Goal: Task Accomplishment & Management: Manage account settings

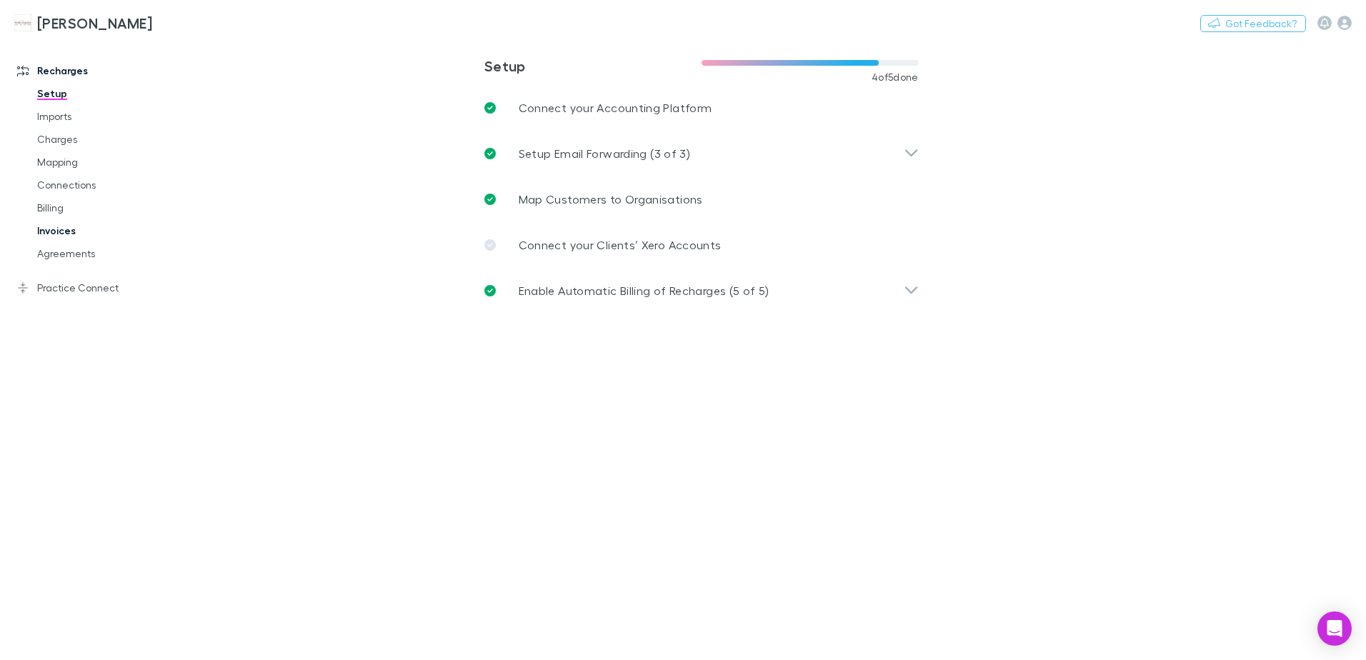
click at [64, 231] on link "Invoices" at bounding box center [108, 230] width 170 height 23
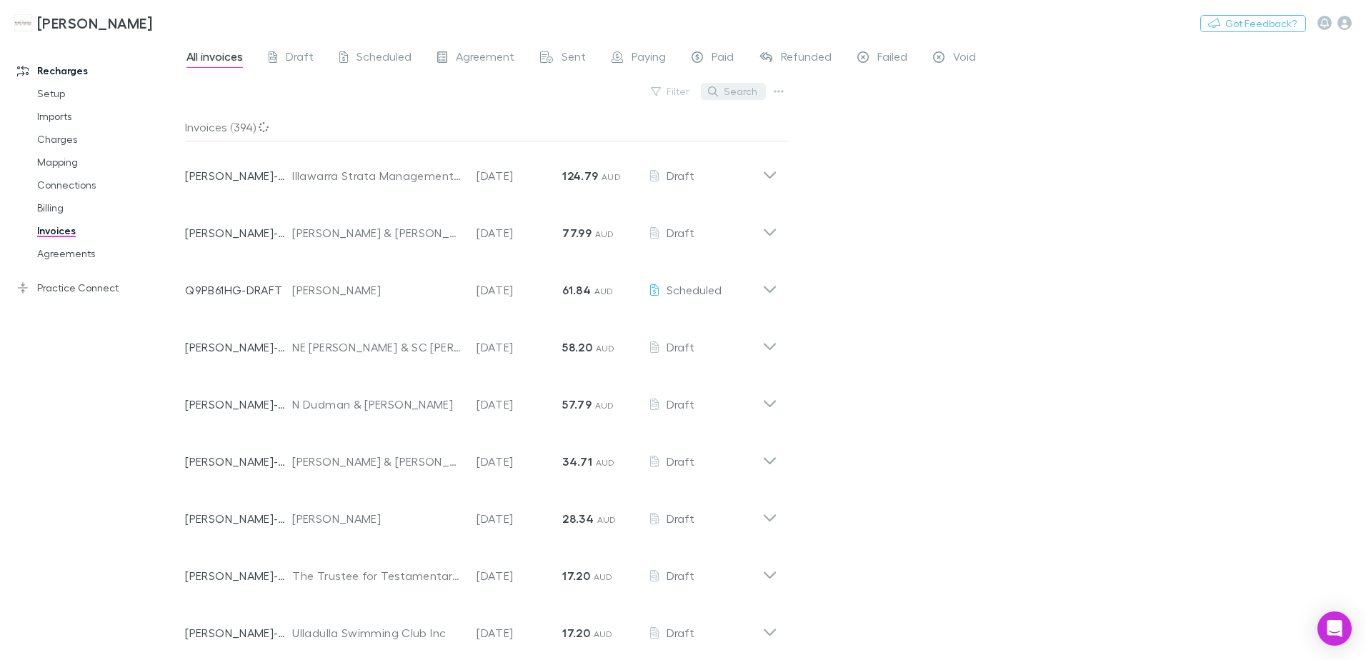
click at [731, 92] on button "Search" at bounding box center [733, 91] width 65 height 17
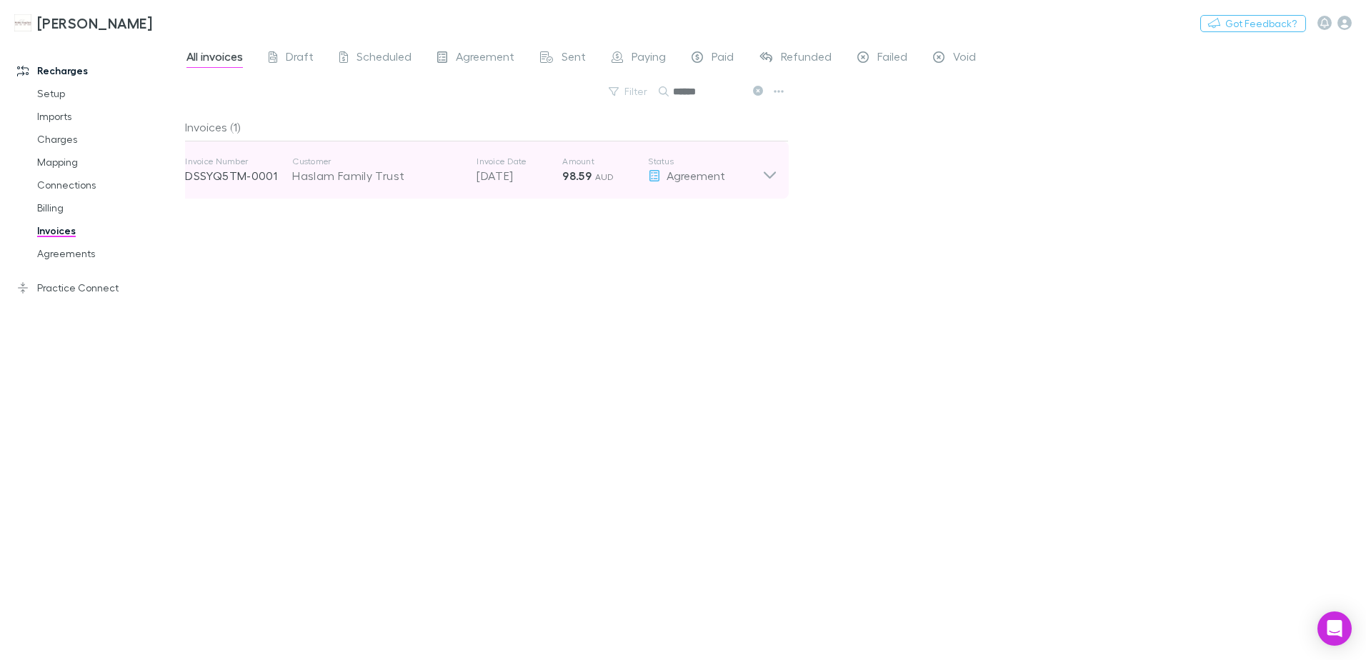
type input "******"
click at [256, 172] on p "DSSYQ5TM-0001" at bounding box center [238, 175] width 107 height 17
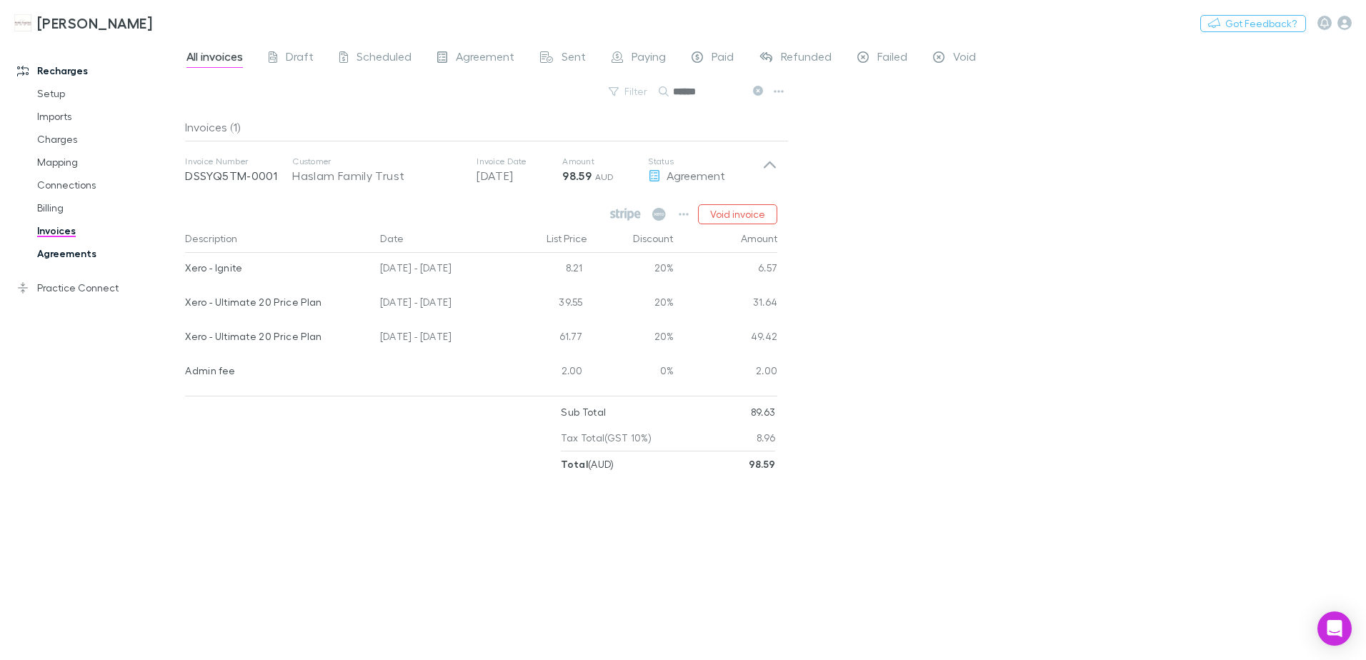
click at [74, 252] on link "Agreements" at bounding box center [108, 253] width 170 height 23
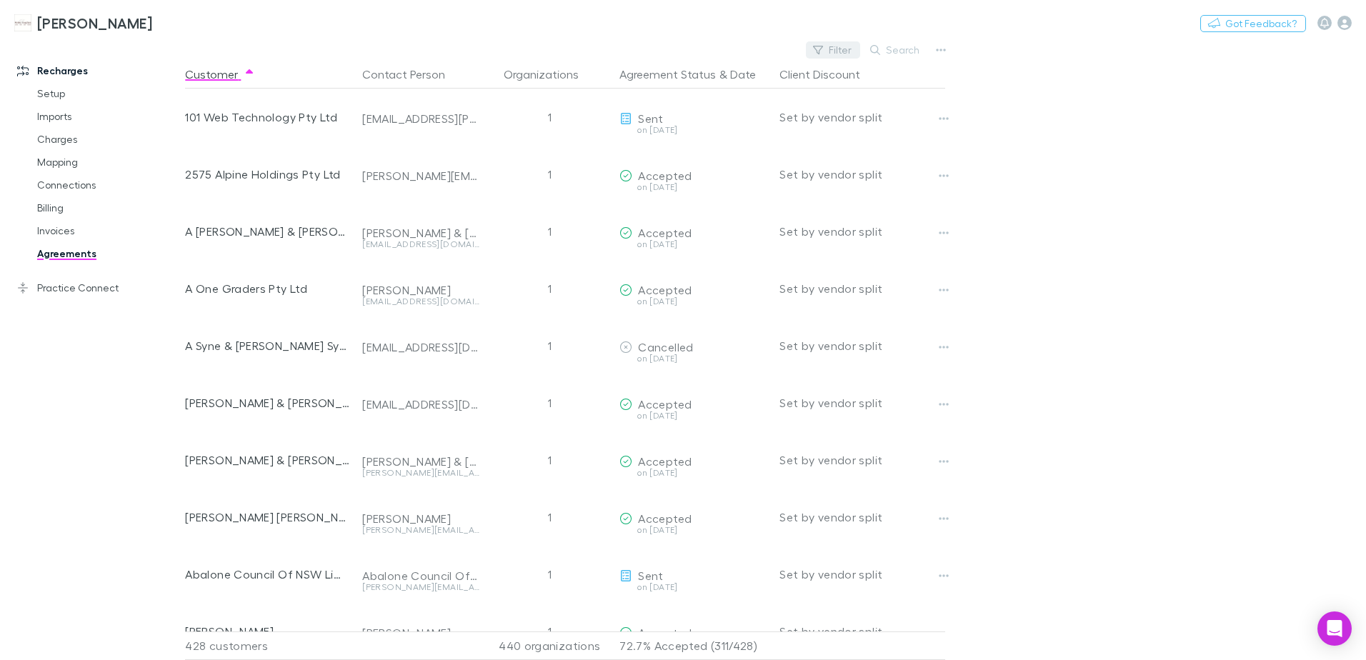
click at [838, 46] on button "Filter" at bounding box center [833, 49] width 54 height 17
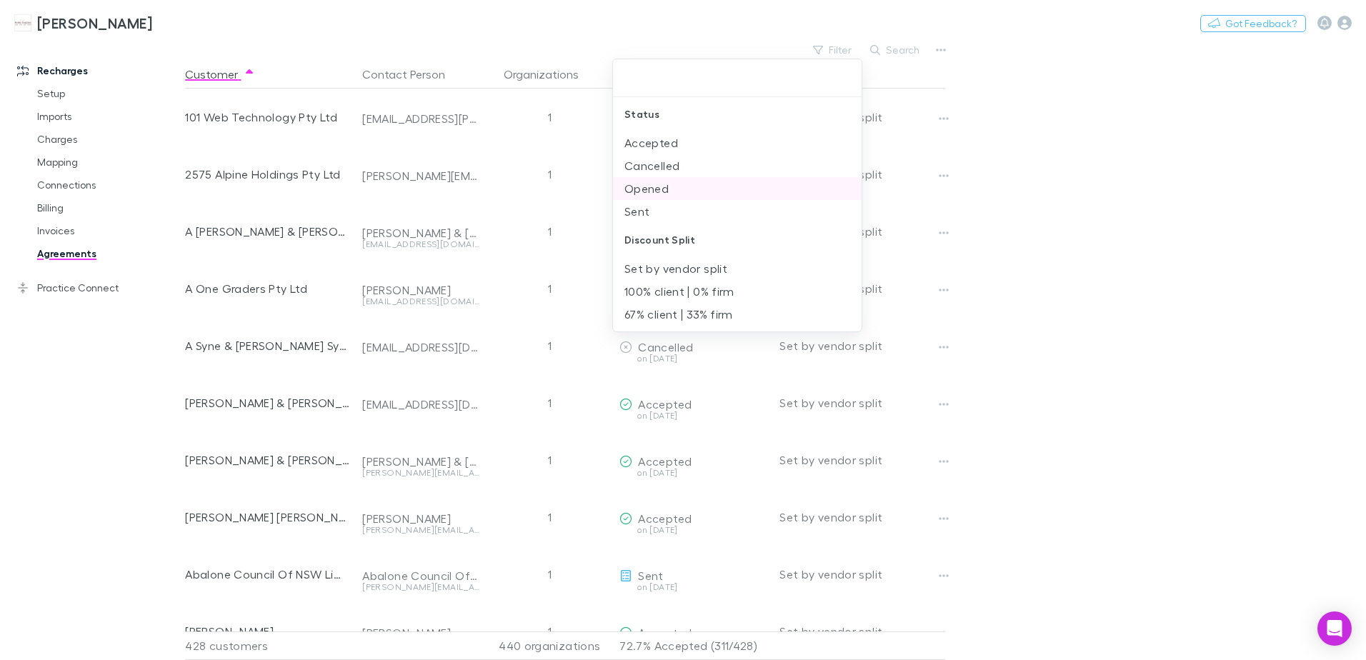
click at [656, 189] on li "Opened" at bounding box center [737, 188] width 249 height 23
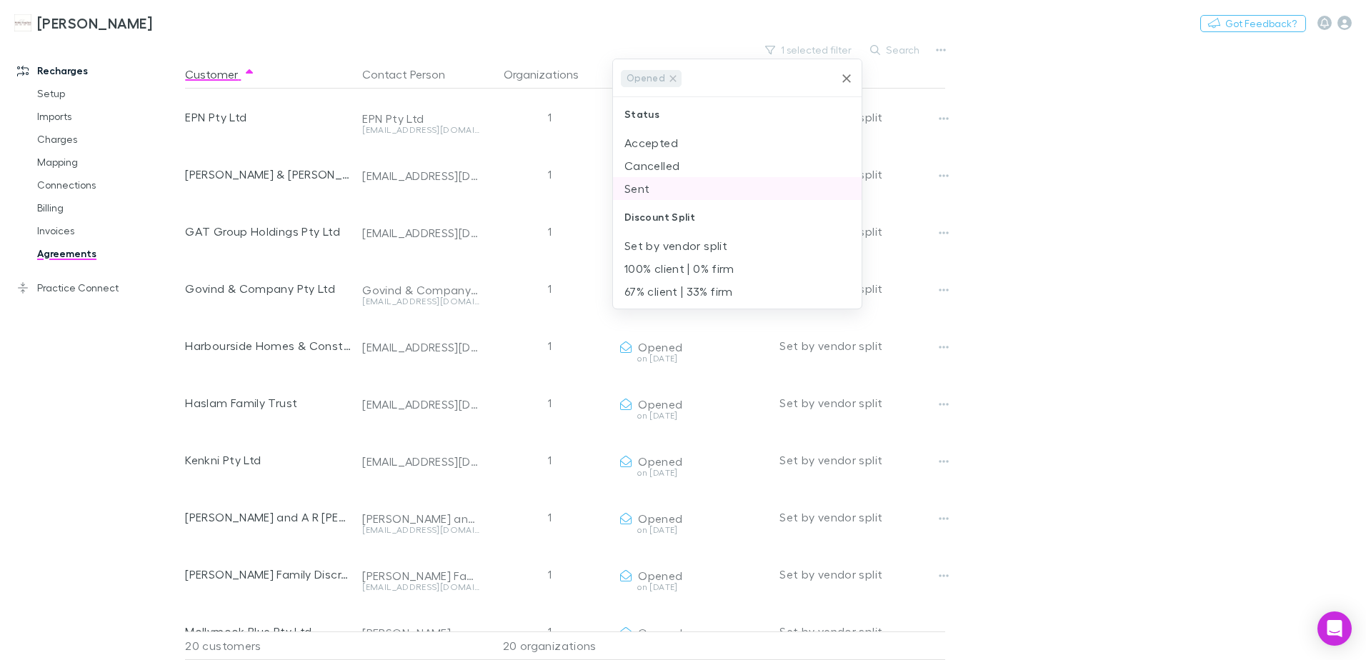
click at [635, 187] on li "Sent" at bounding box center [737, 188] width 249 height 23
click at [1319, 128] on div at bounding box center [683, 330] width 1366 height 660
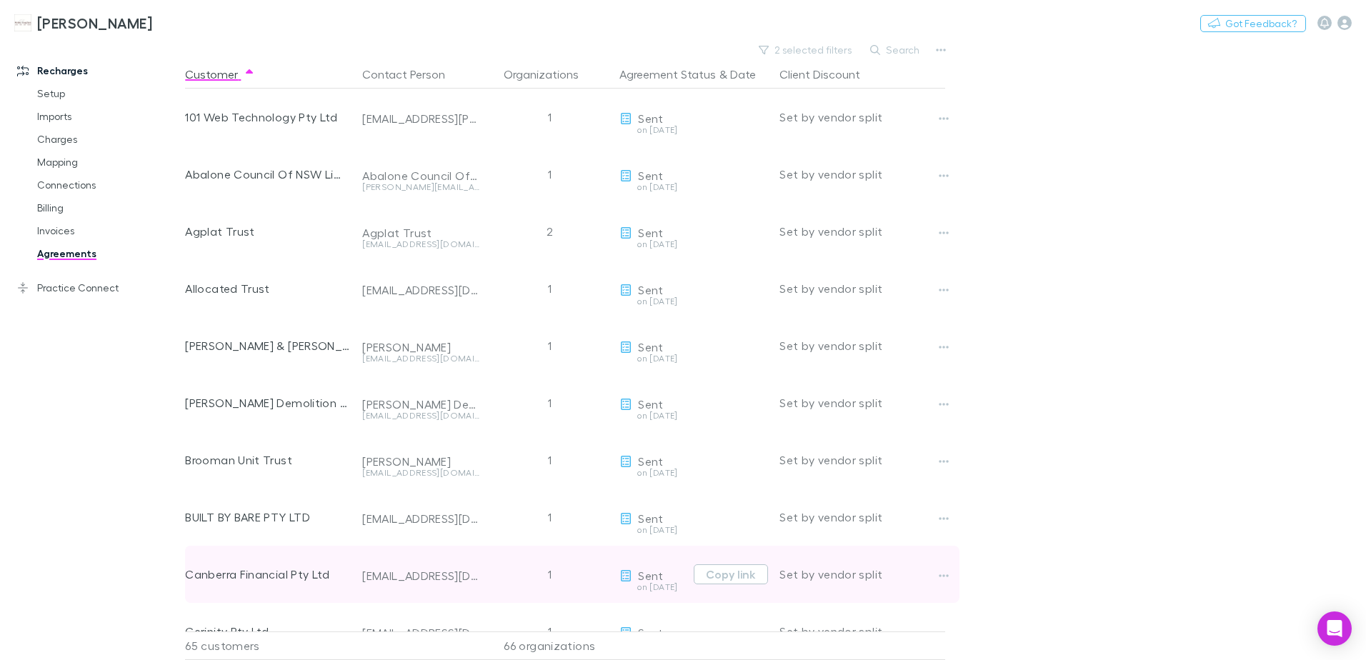
click at [261, 574] on div "Canberra Financial Pty Ltd" at bounding box center [268, 574] width 166 height 57
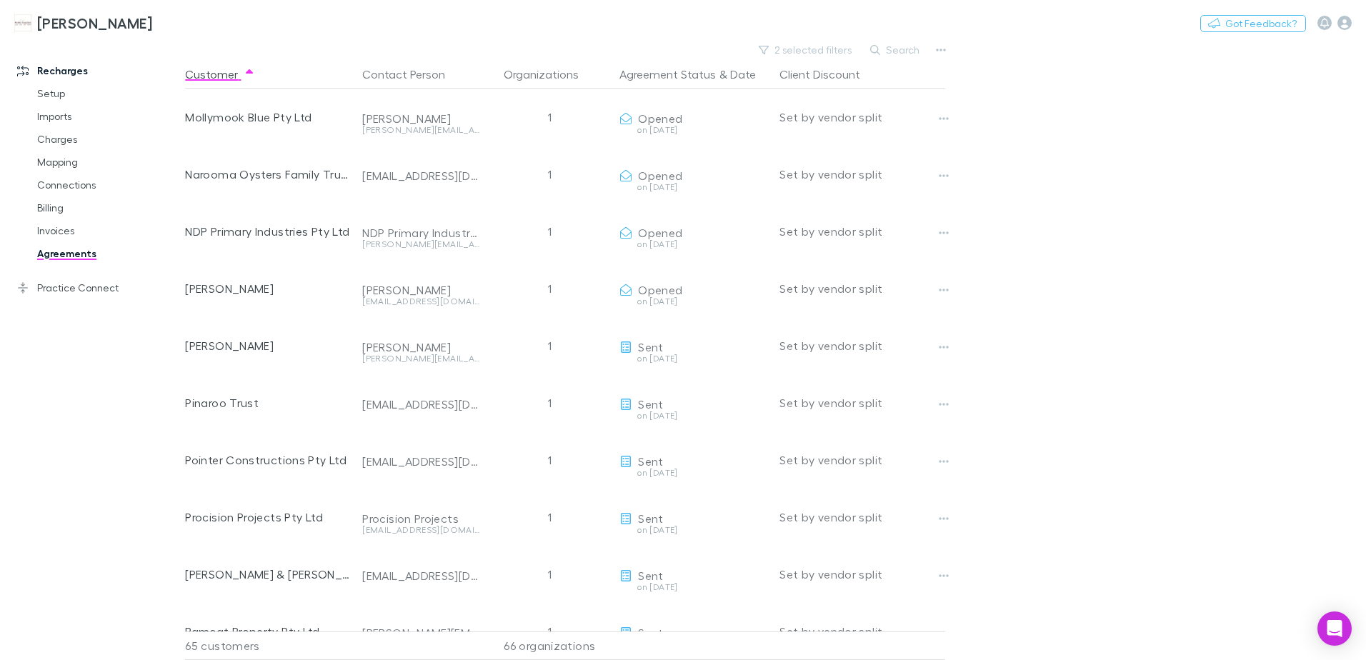
scroll to position [2325, 0]
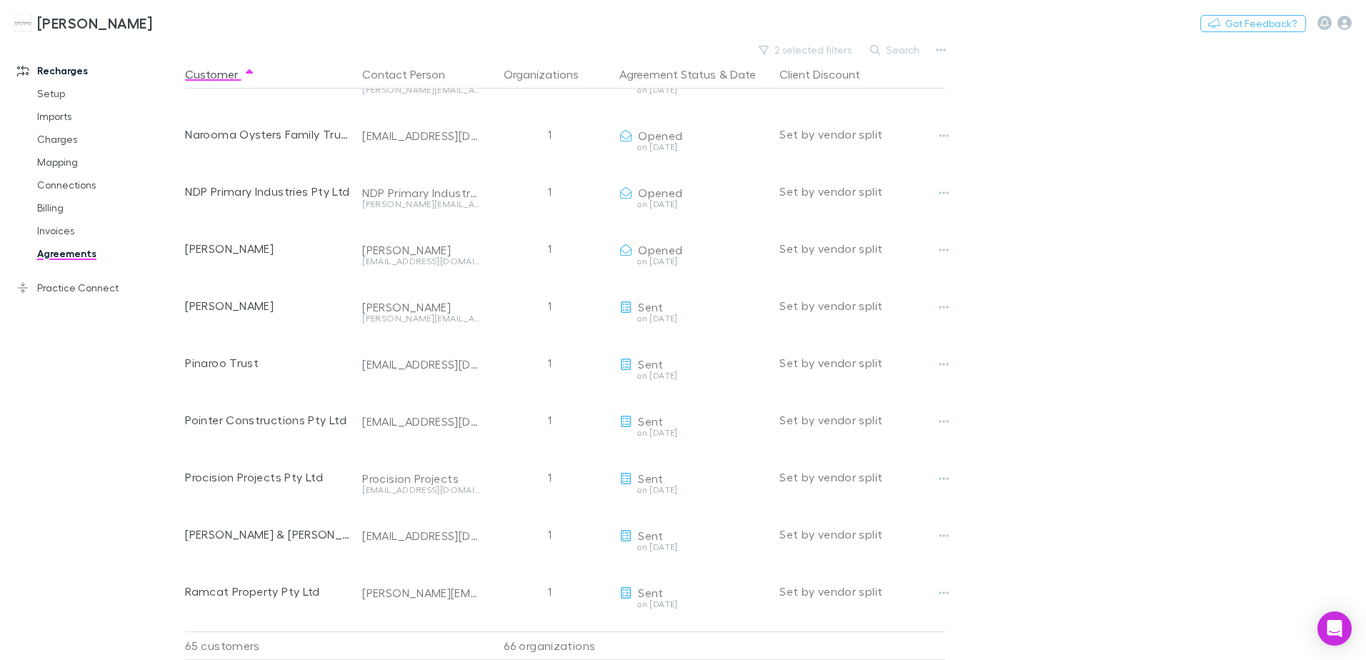
click at [1085, 333] on main "2 selected filters Search Customer Contact Person Organizations Agreement Statu…" at bounding box center [775, 350] width 1181 height 620
click at [993, 316] on main "2 selected filters Search Customer Contact Person Organizations Agreement Statu…" at bounding box center [775, 350] width 1181 height 620
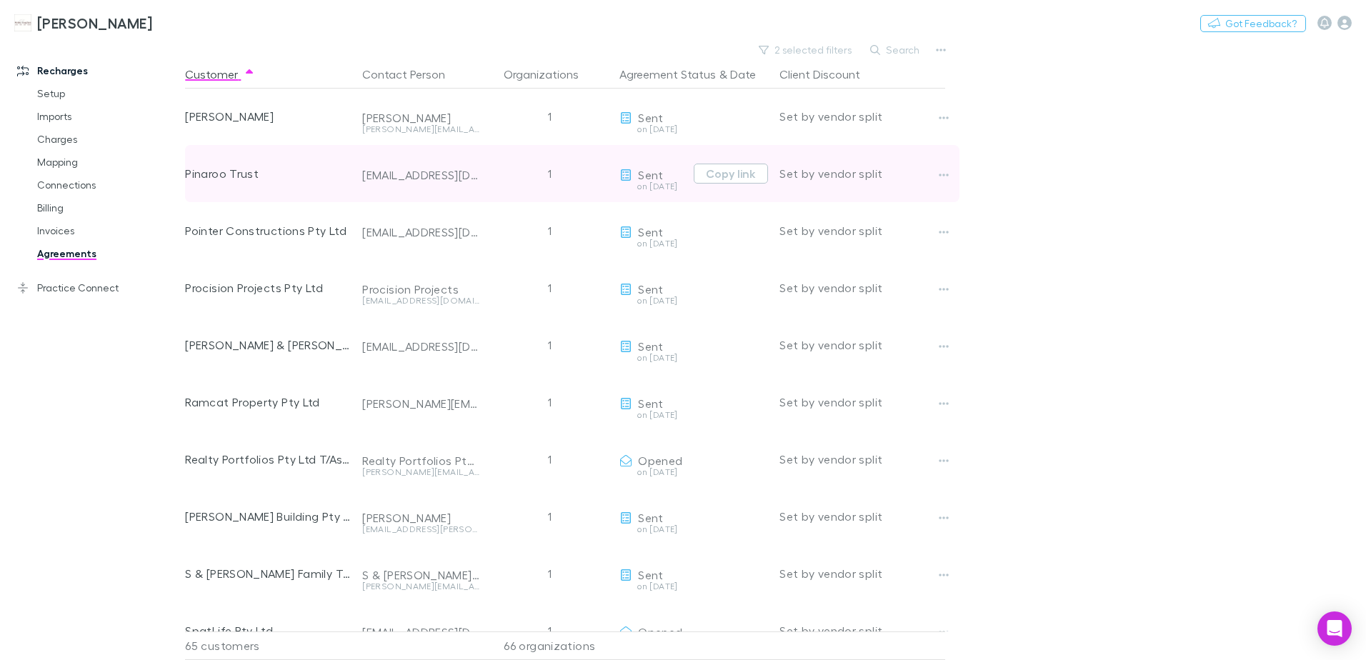
scroll to position [2540, 0]
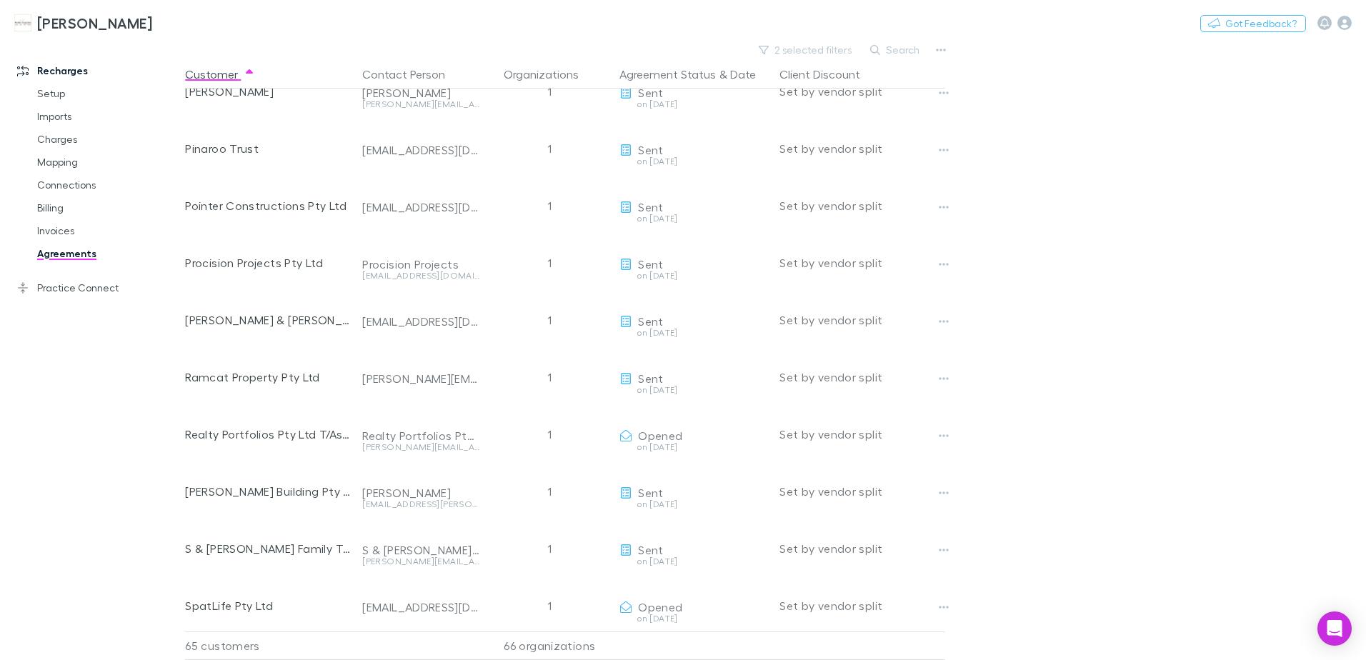
click at [1046, 302] on main "2 selected filters Search Customer Contact Person Organizations Agreement Statu…" at bounding box center [775, 350] width 1181 height 620
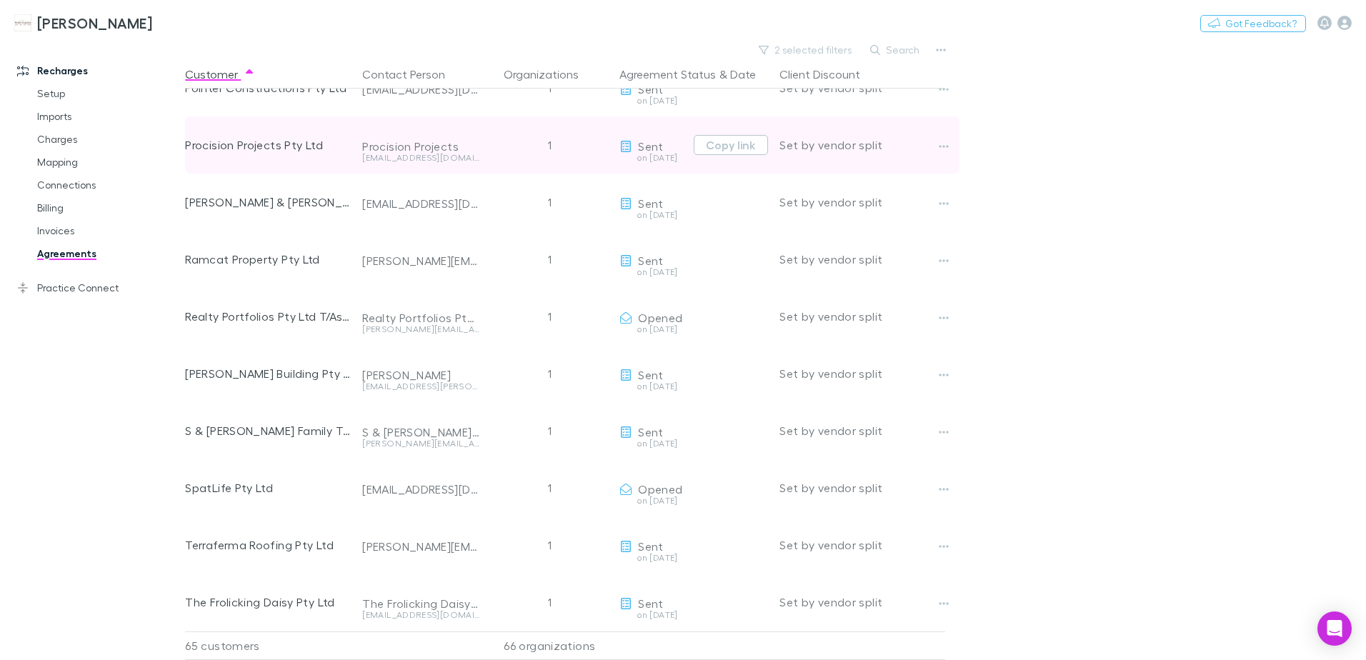
scroll to position [2683, 0]
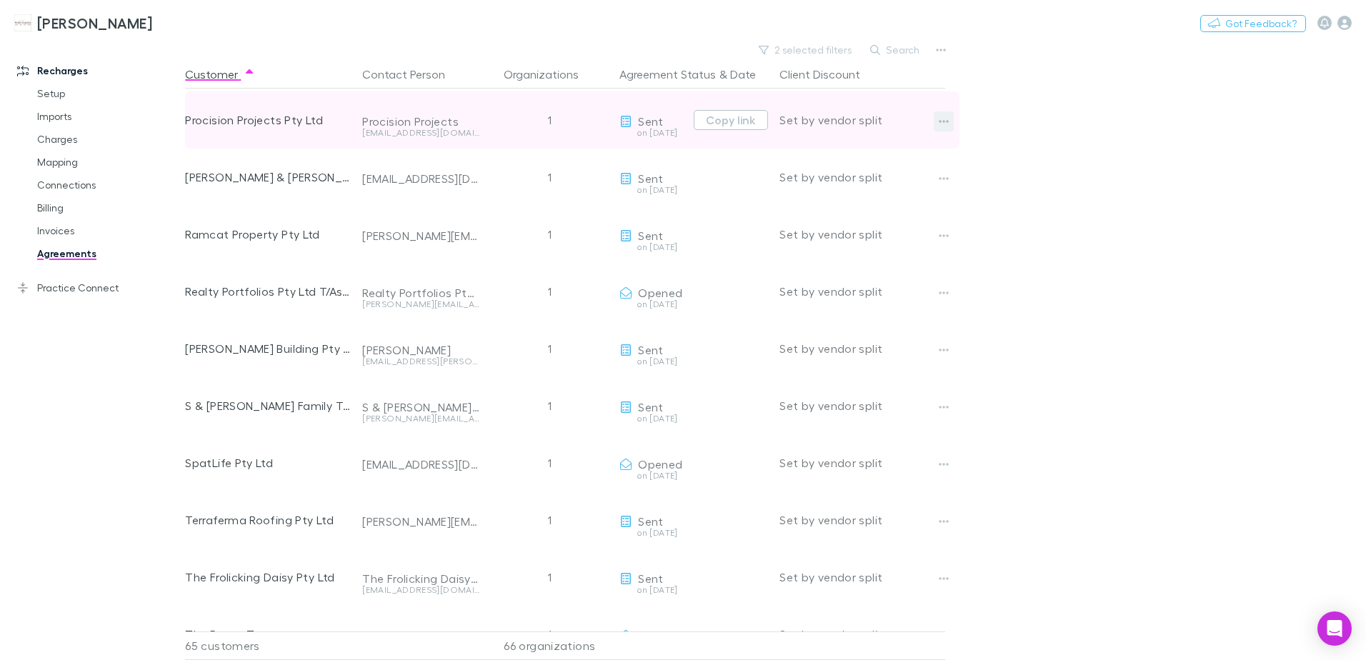
click at [946, 121] on icon "button" at bounding box center [943, 121] width 10 height 11
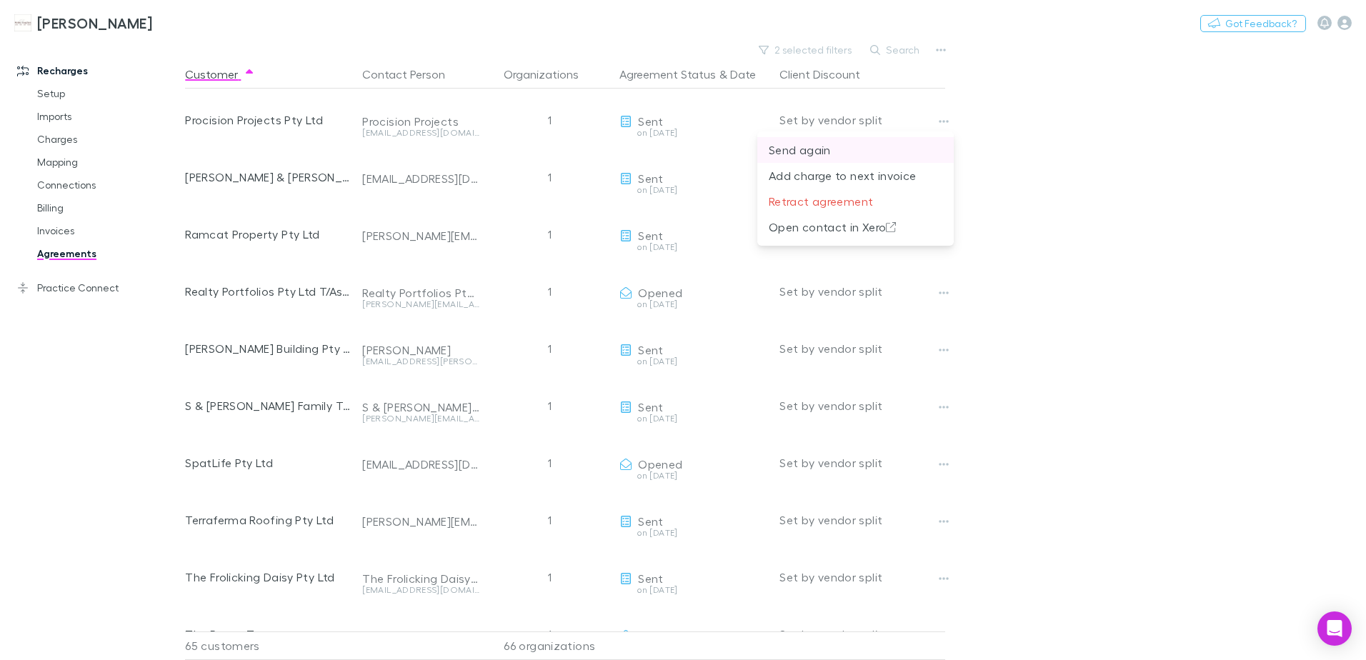
click at [786, 151] on p "Send again" at bounding box center [855, 149] width 174 height 17
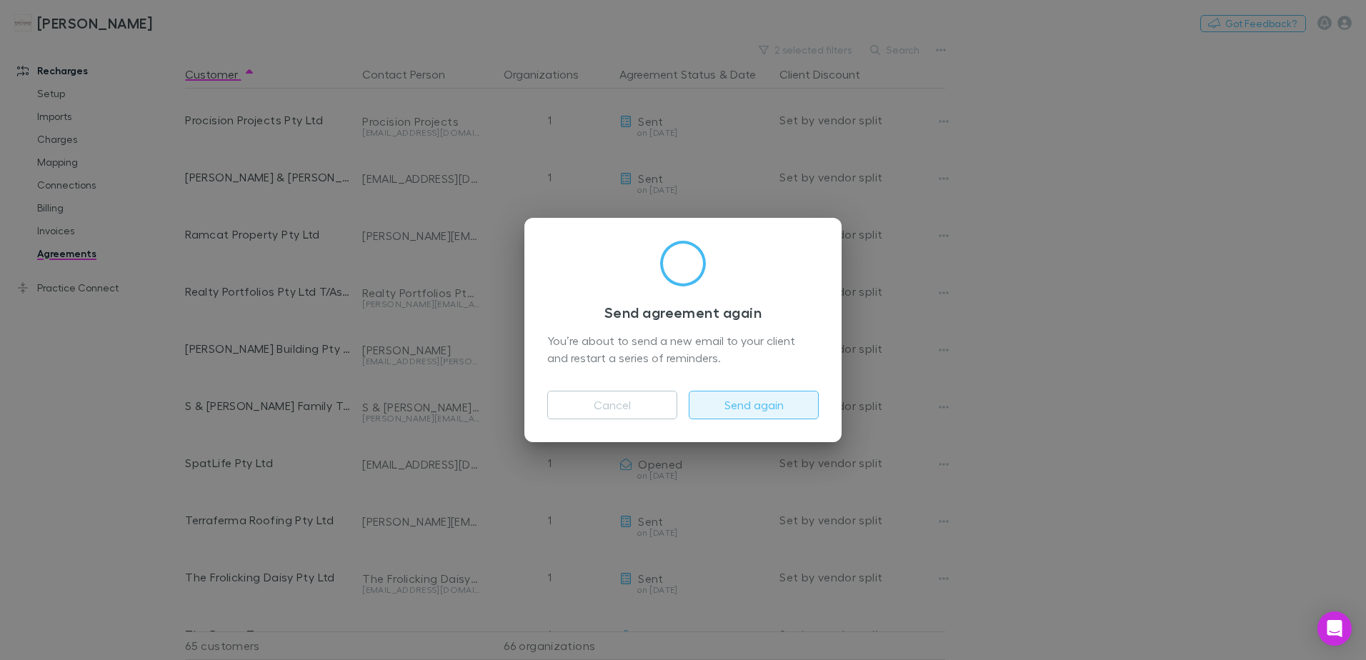
click at [748, 406] on button "Send again" at bounding box center [754, 405] width 130 height 29
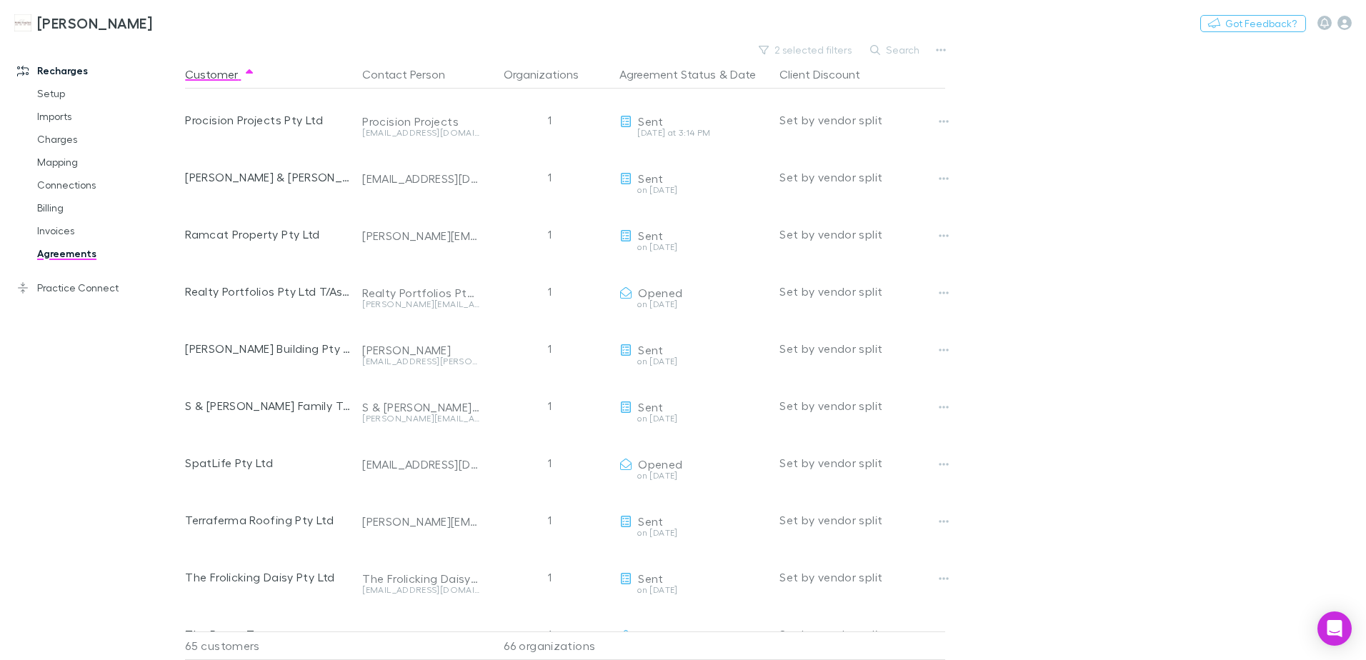
click at [981, 189] on main "2 selected filters Search Customer Contact Person Organizations Agreement Statu…" at bounding box center [775, 350] width 1181 height 620
click at [1086, 206] on main "2 selected filters Search Customer Contact Person Organizations Agreement Statu…" at bounding box center [775, 350] width 1181 height 620
click at [1157, 179] on main "2 selected filters Search Customer Contact Person Organizations Agreement Statu…" at bounding box center [775, 350] width 1181 height 620
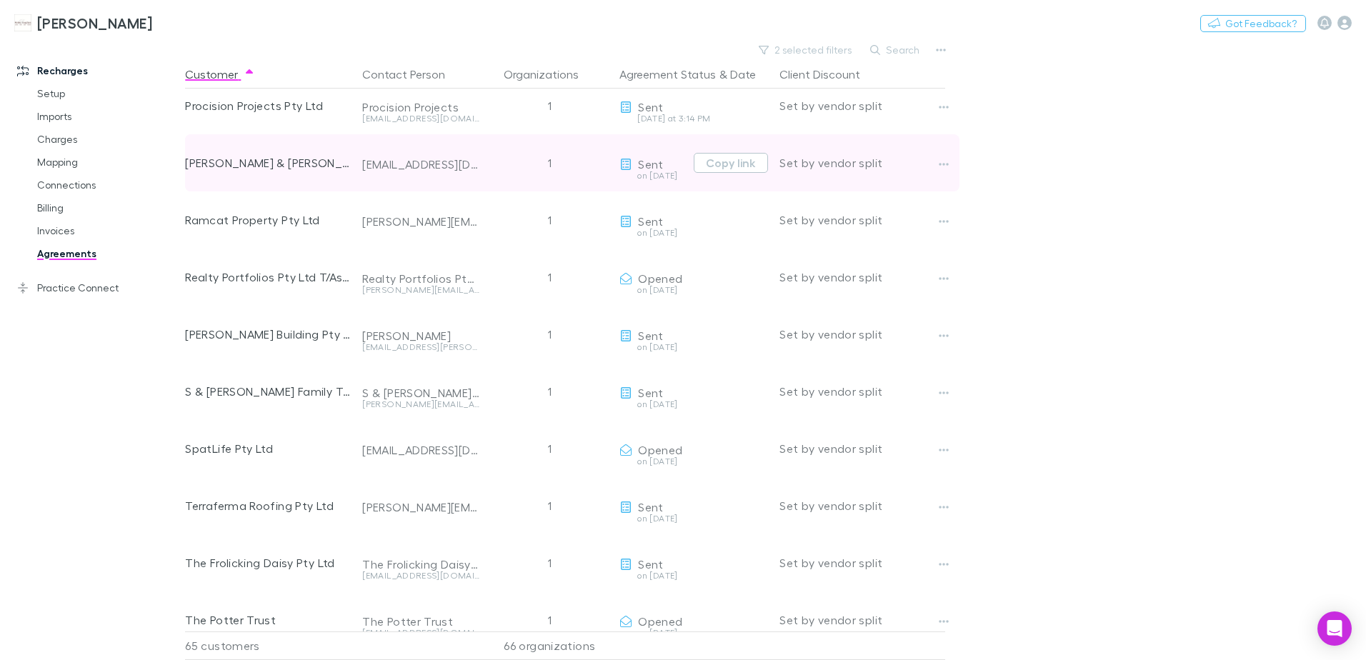
scroll to position [2754, 0]
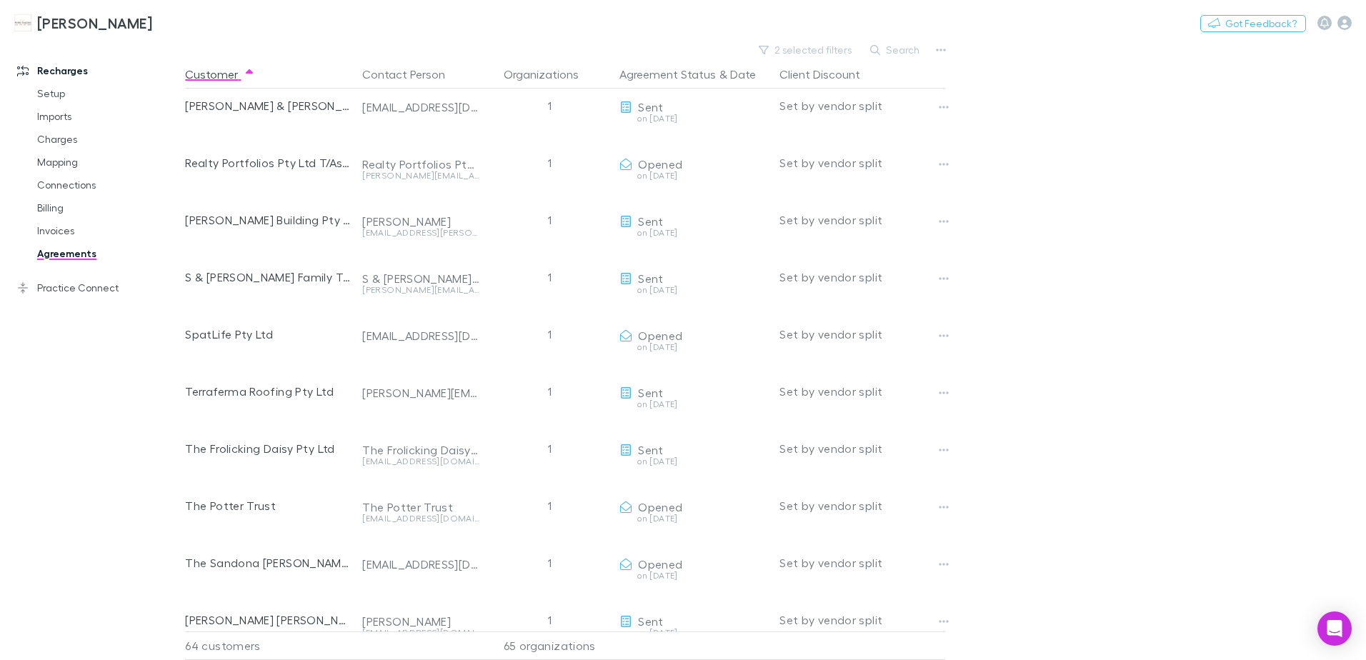
drag, startPoint x: 84, startPoint y: 240, endPoint x: 30, endPoint y: 257, distance: 56.2
click at [84, 240] on link "Invoices" at bounding box center [108, 230] width 170 height 23
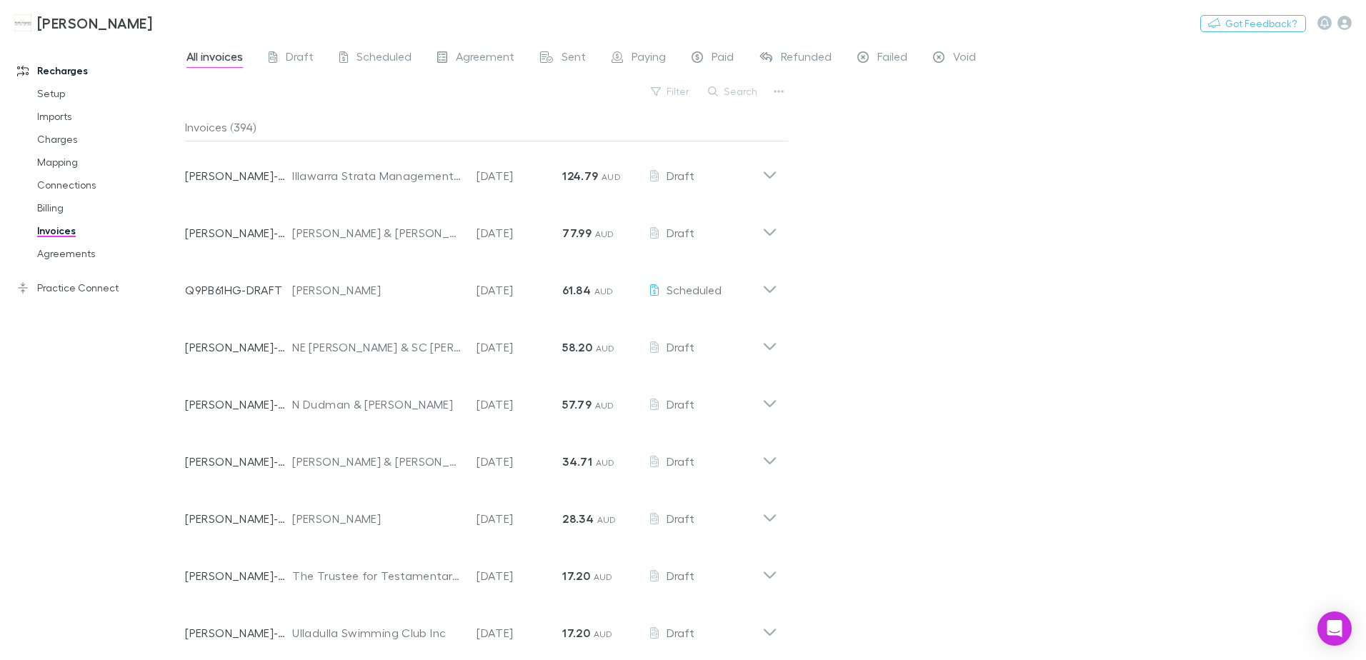
click at [947, 274] on div "All invoices Draft Scheduled Agreement Sent Paying Paid Refunded Failed Void Fi…" at bounding box center [775, 350] width 1181 height 620
click at [68, 254] on link "Agreements" at bounding box center [108, 253] width 170 height 23
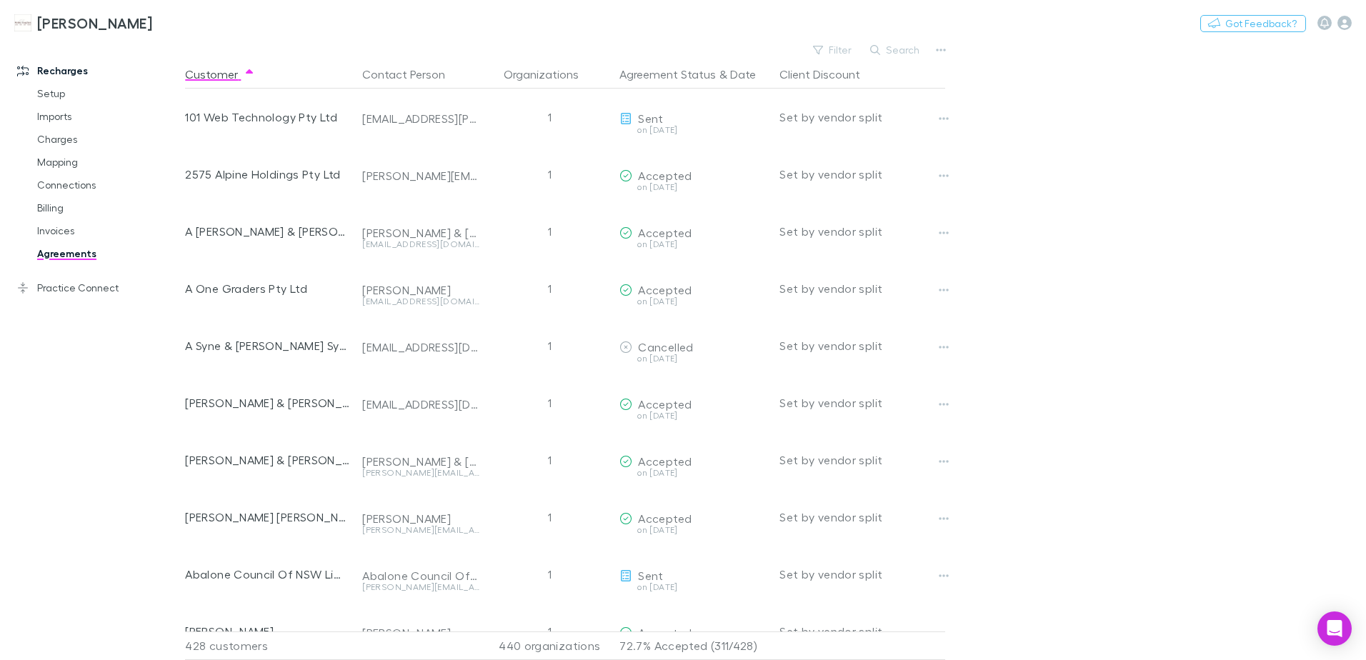
click at [68, 254] on link "Agreements" at bounding box center [108, 253] width 170 height 23
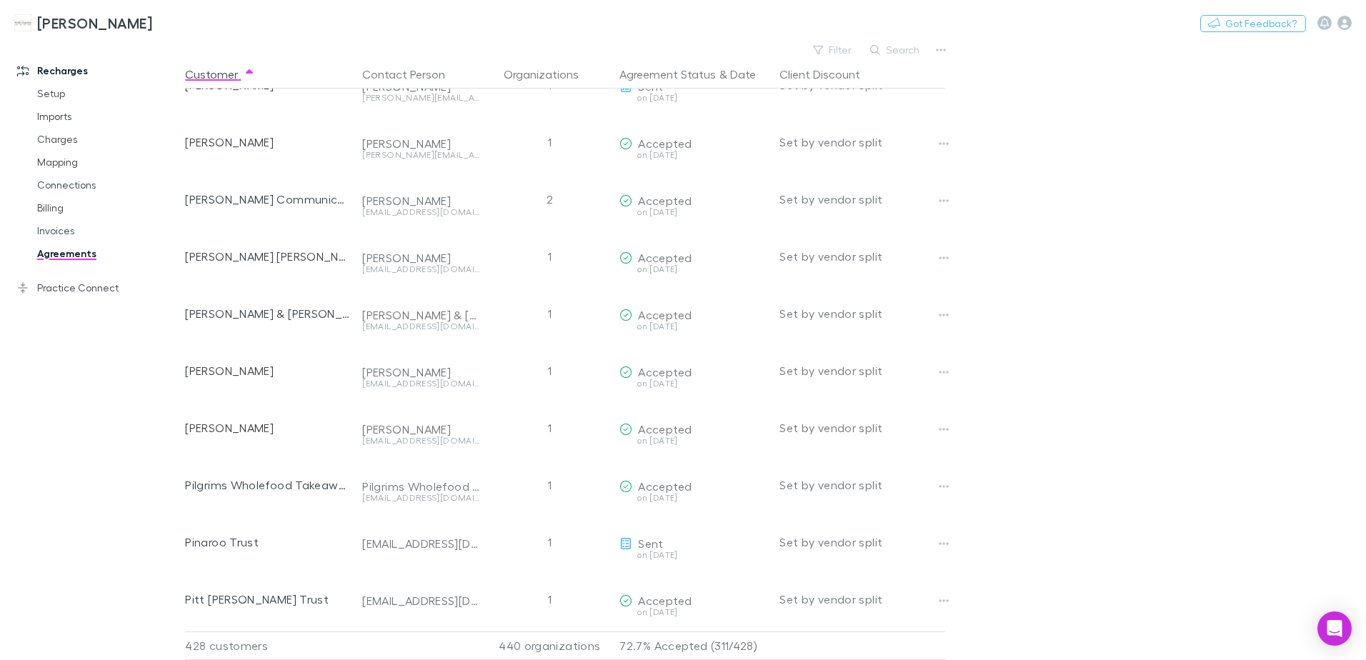
scroll to position [16610, 0]
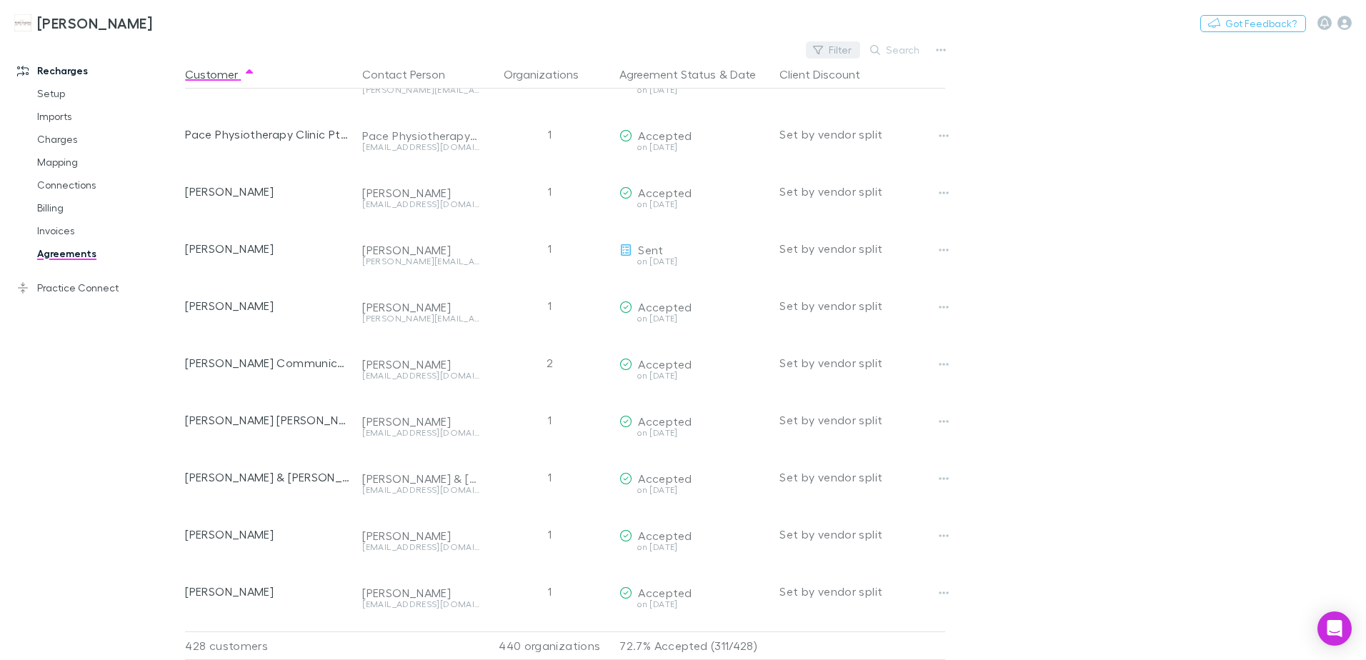
click at [838, 51] on button "Filter" at bounding box center [833, 49] width 54 height 17
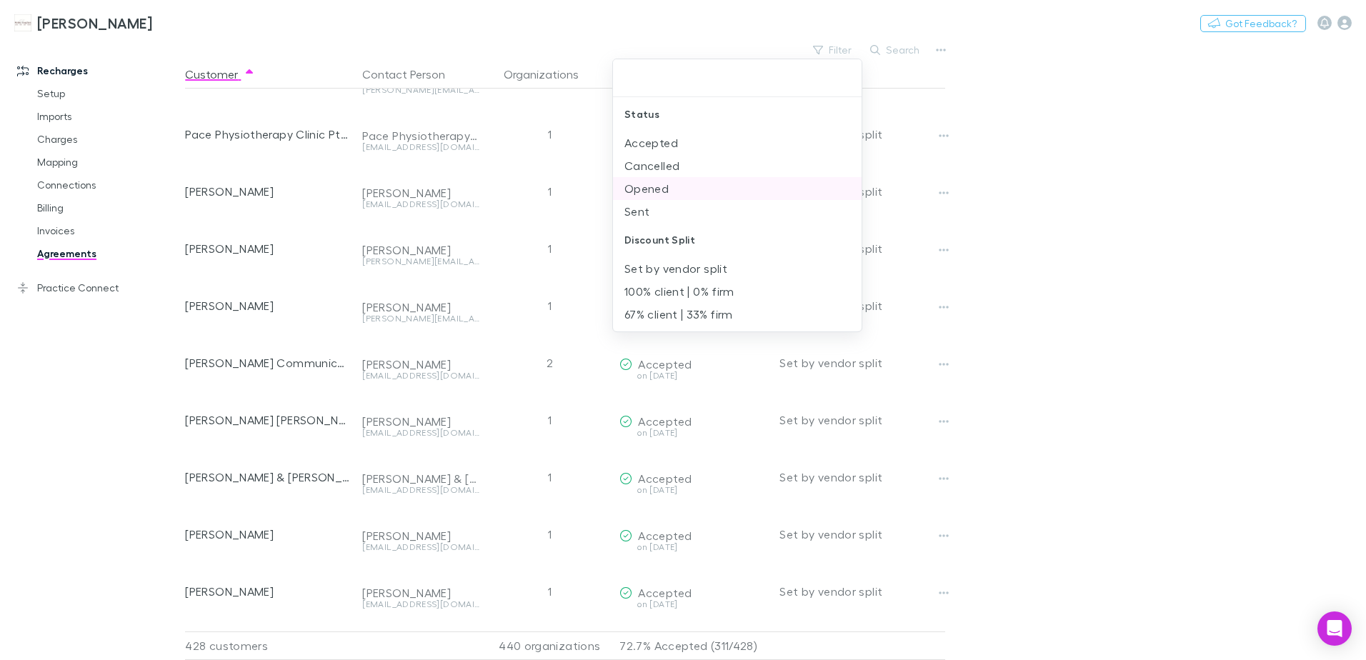
click at [652, 189] on li "Opened" at bounding box center [737, 188] width 249 height 23
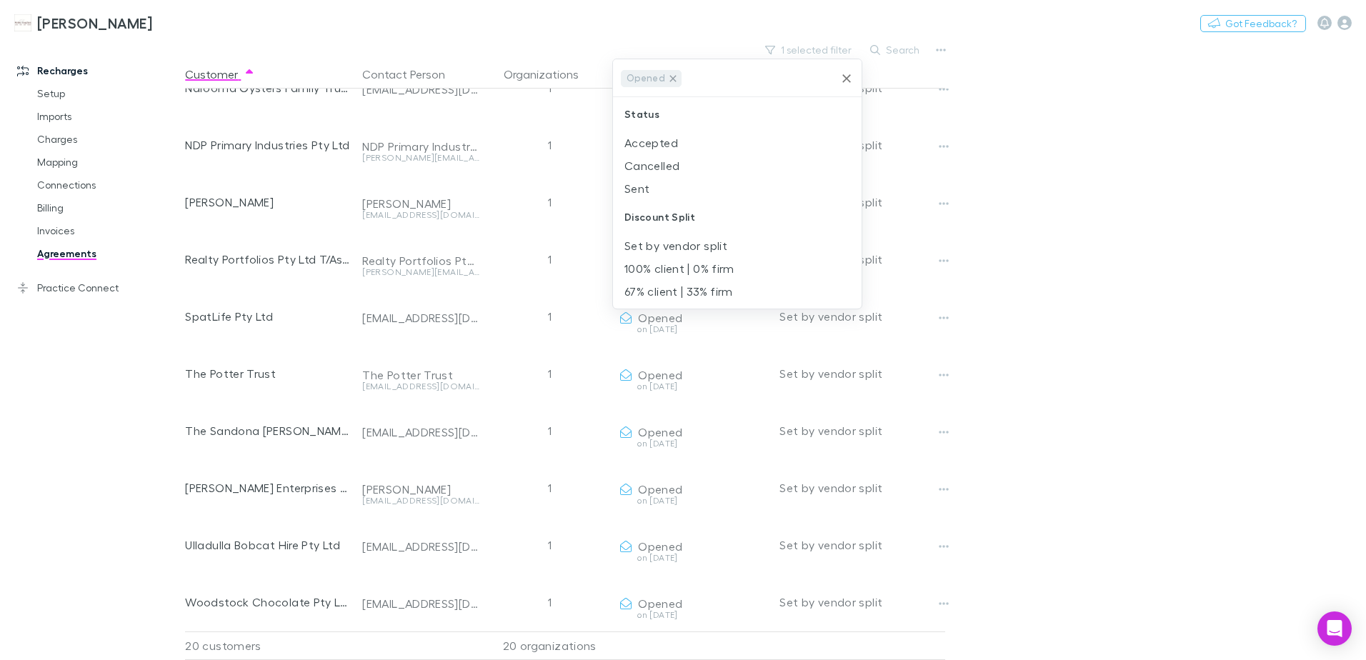
click at [674, 80] on icon at bounding box center [672, 78] width 11 height 11
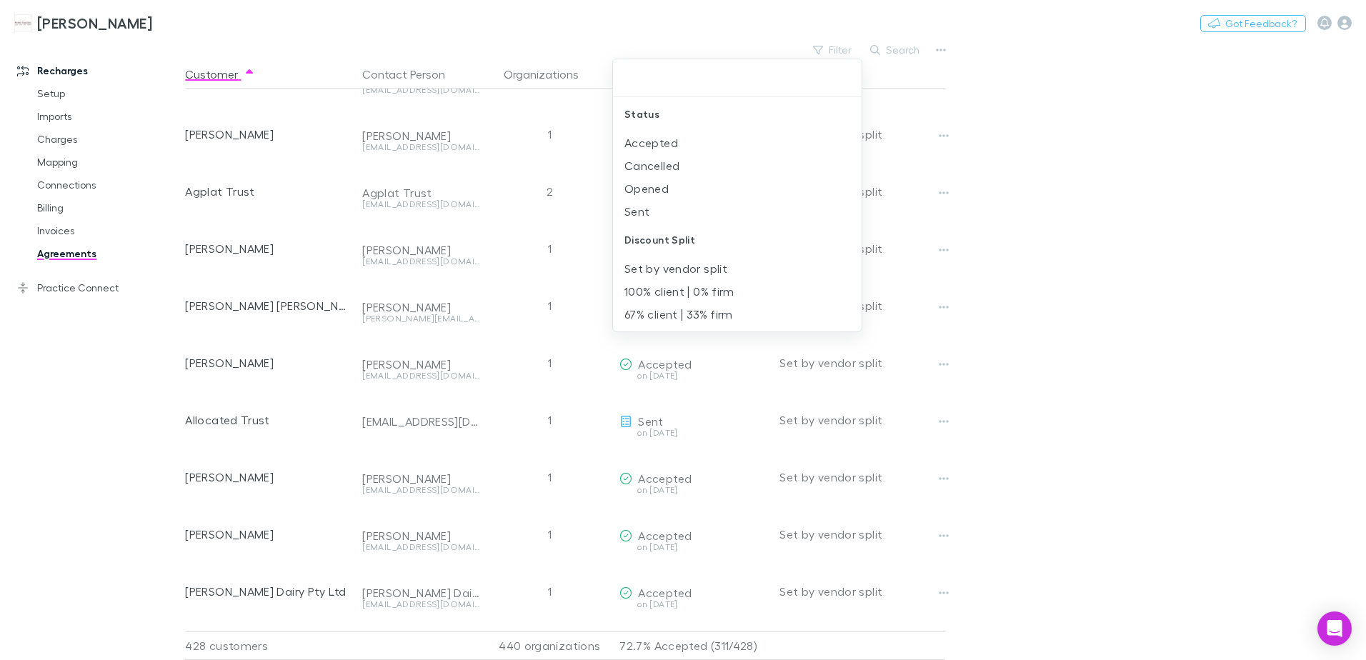
scroll to position [16610, 0]
click at [844, 80] on input "text" at bounding box center [737, 78] width 237 height 26
click at [844, 77] on input "text" at bounding box center [737, 78] width 237 height 26
click at [644, 209] on li "Sent" at bounding box center [737, 211] width 249 height 23
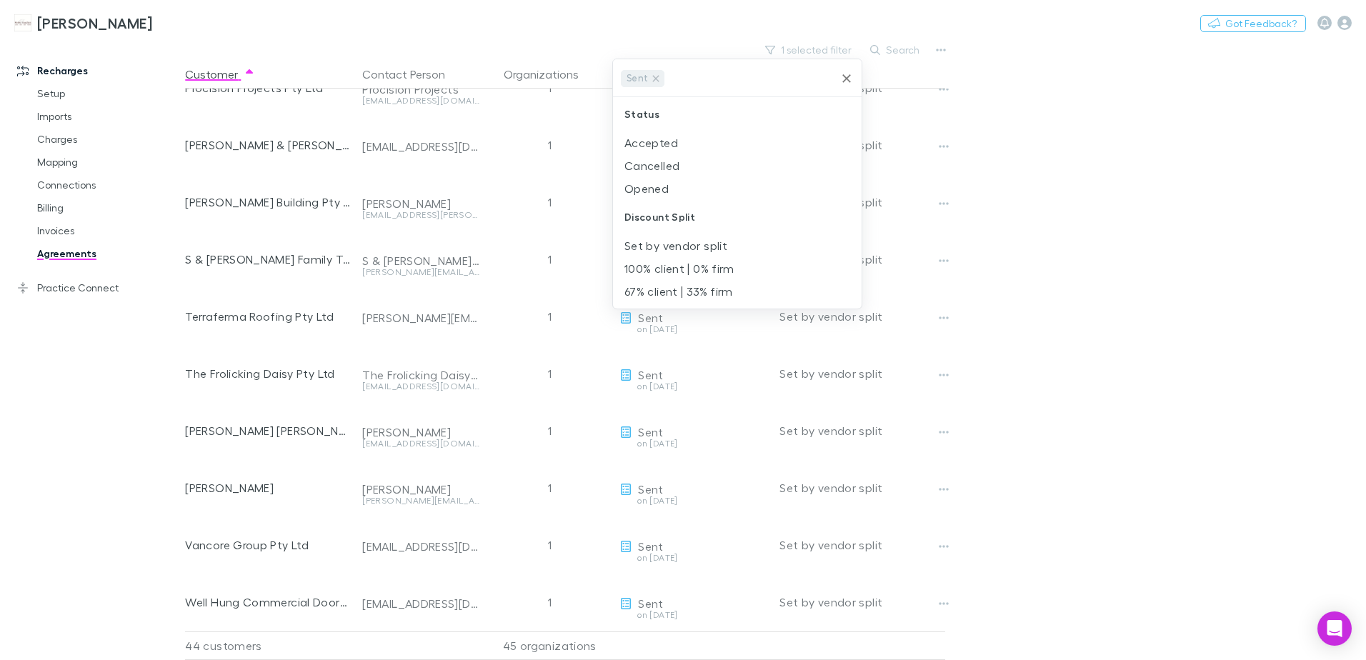
click at [847, 78] on icon "Clear" at bounding box center [846, 78] width 9 height 9
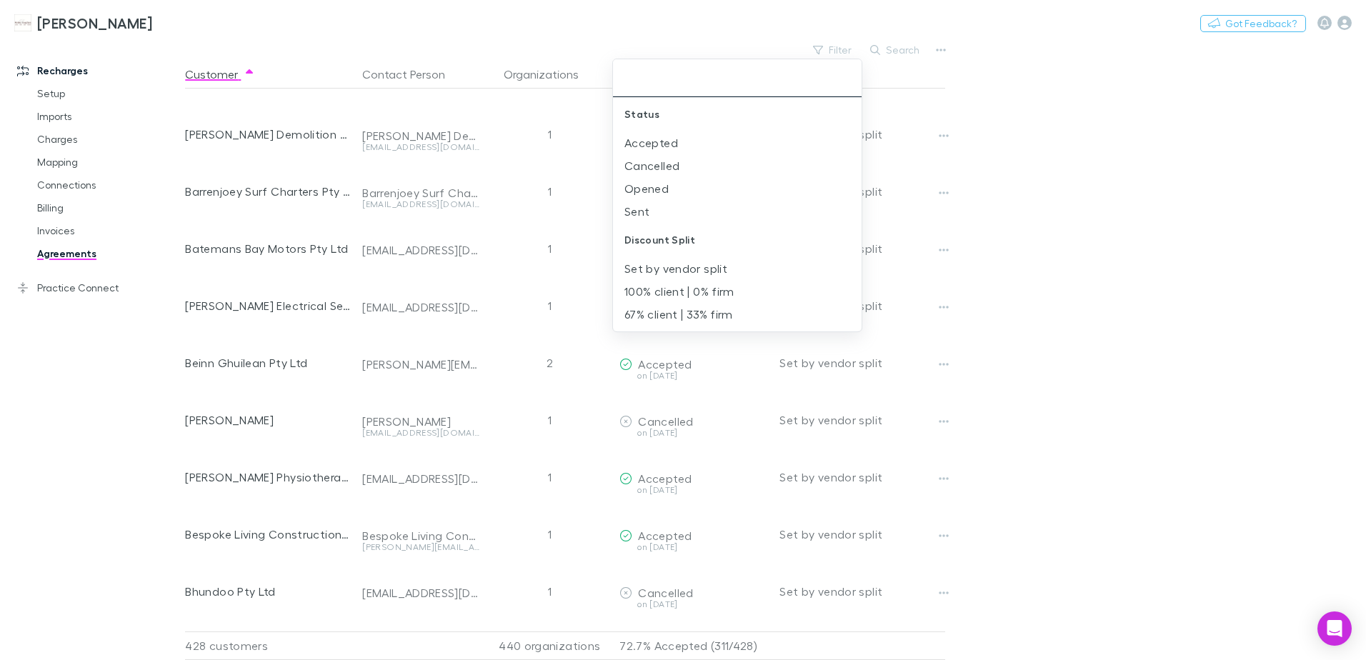
scroll to position [16610, 0]
click at [1121, 230] on div at bounding box center [683, 330] width 1366 height 660
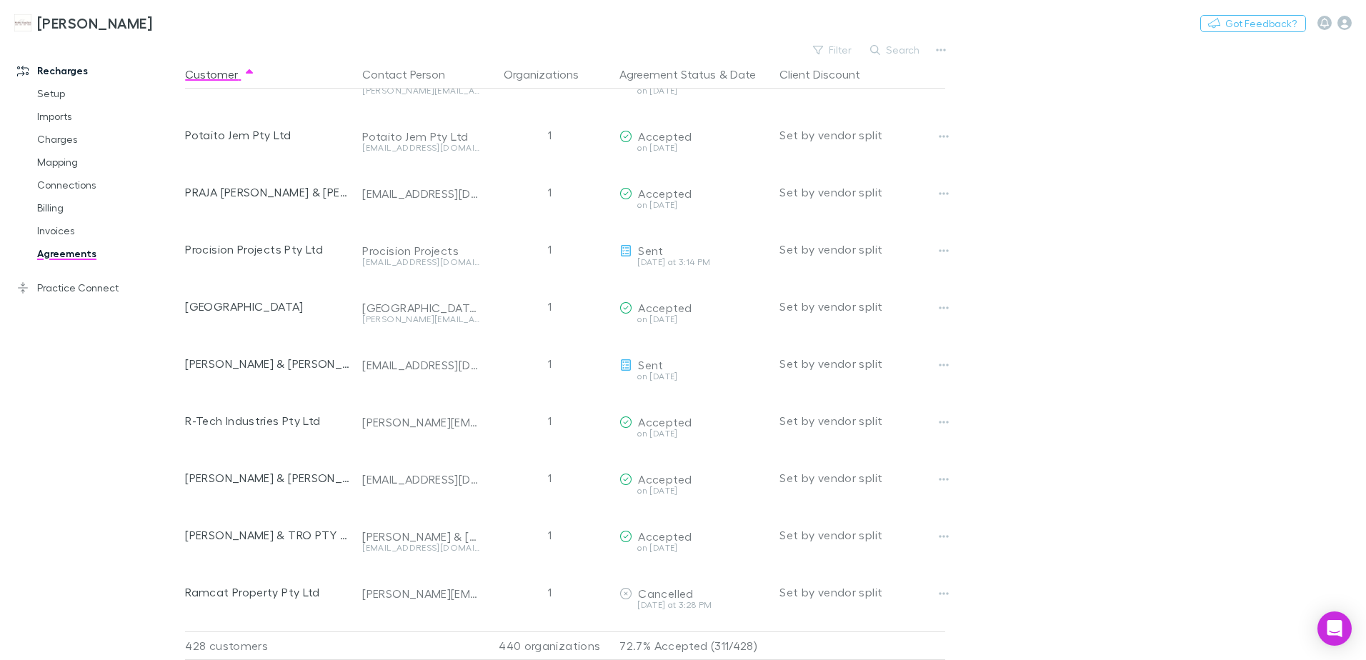
scroll to position [17467, 0]
click at [843, 49] on button "Filter" at bounding box center [833, 49] width 54 height 17
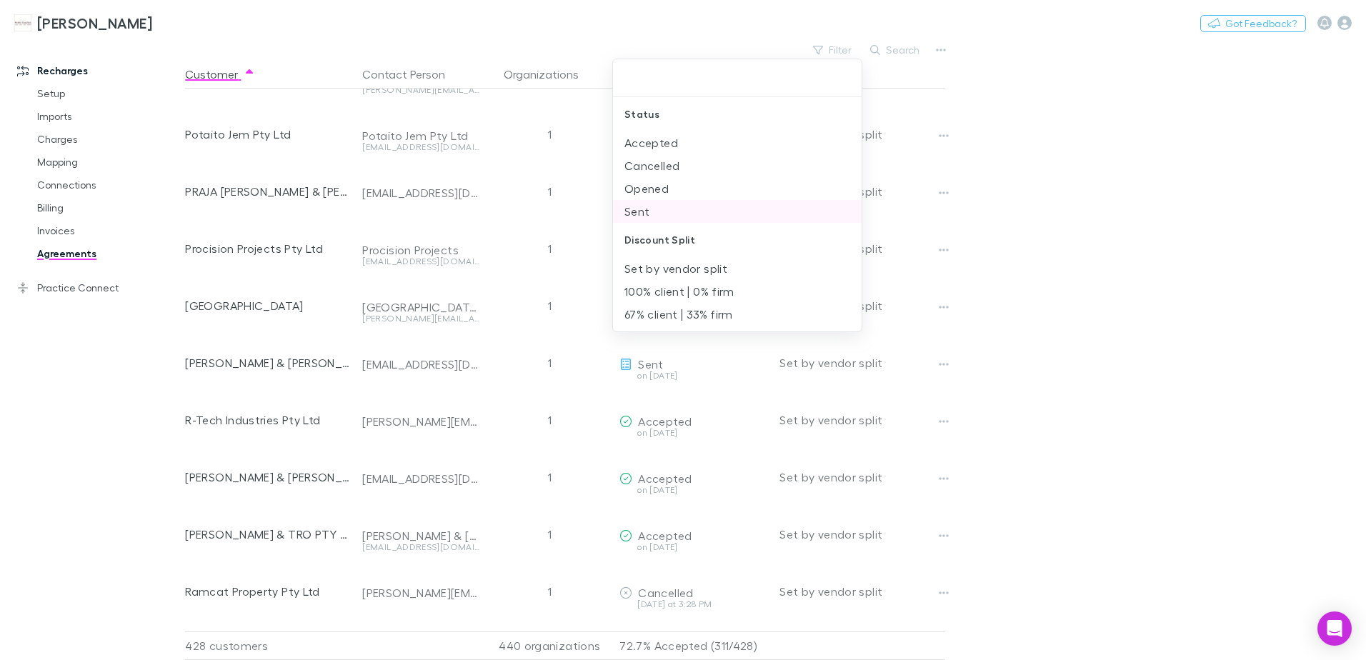
click at [631, 214] on li "Sent" at bounding box center [737, 211] width 249 height 23
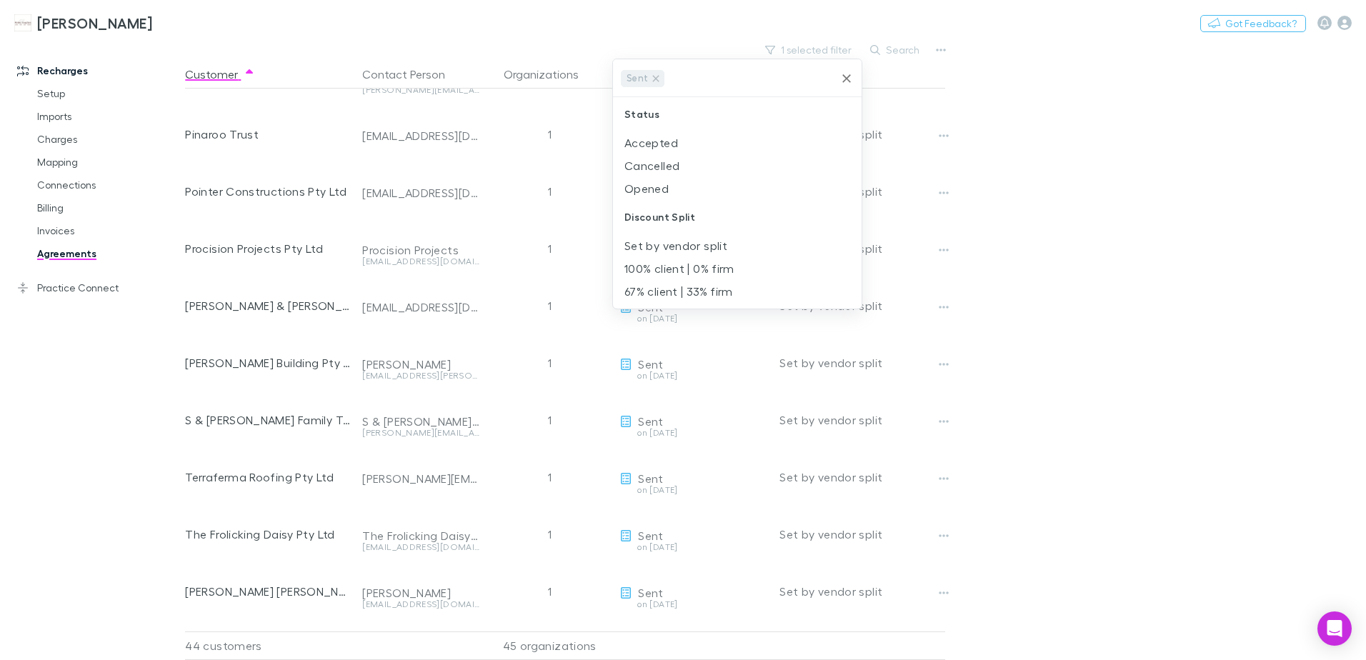
click at [1172, 144] on div at bounding box center [683, 330] width 1366 height 660
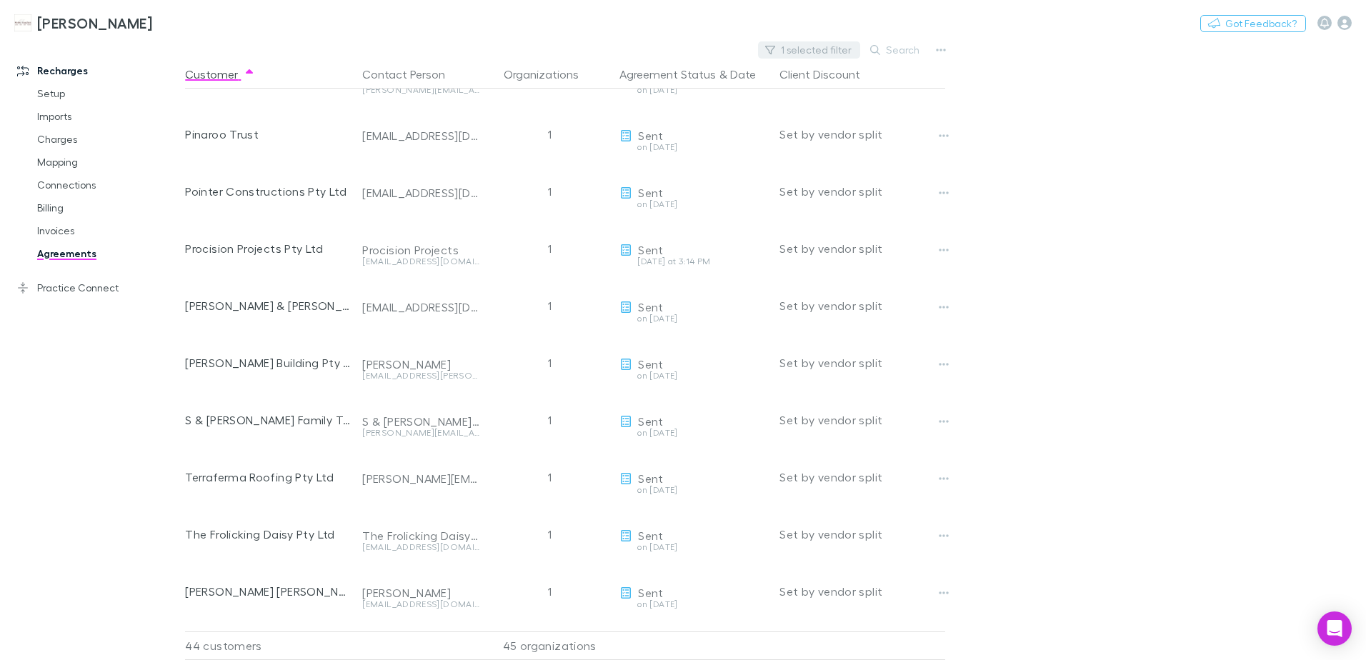
click at [809, 51] on button "1 selected filter" at bounding box center [809, 49] width 102 height 17
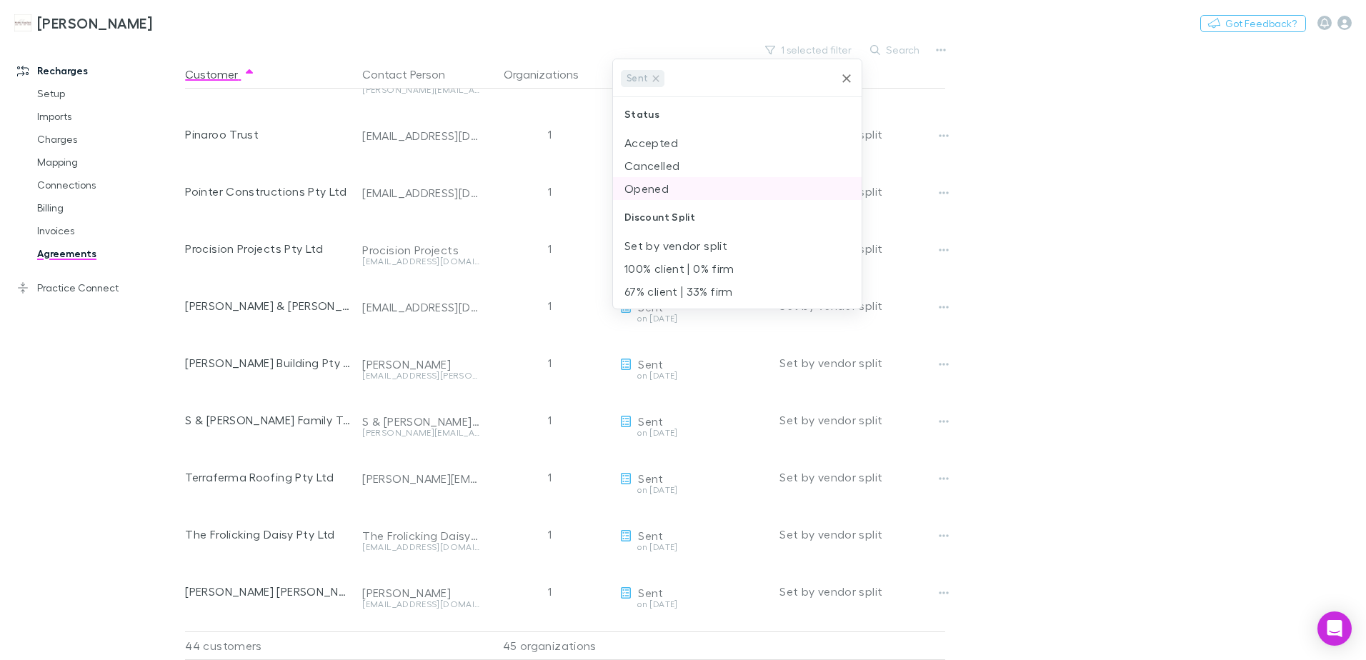
click at [661, 190] on li "Opened" at bounding box center [737, 188] width 249 height 23
click at [1053, 97] on div at bounding box center [683, 330] width 1366 height 660
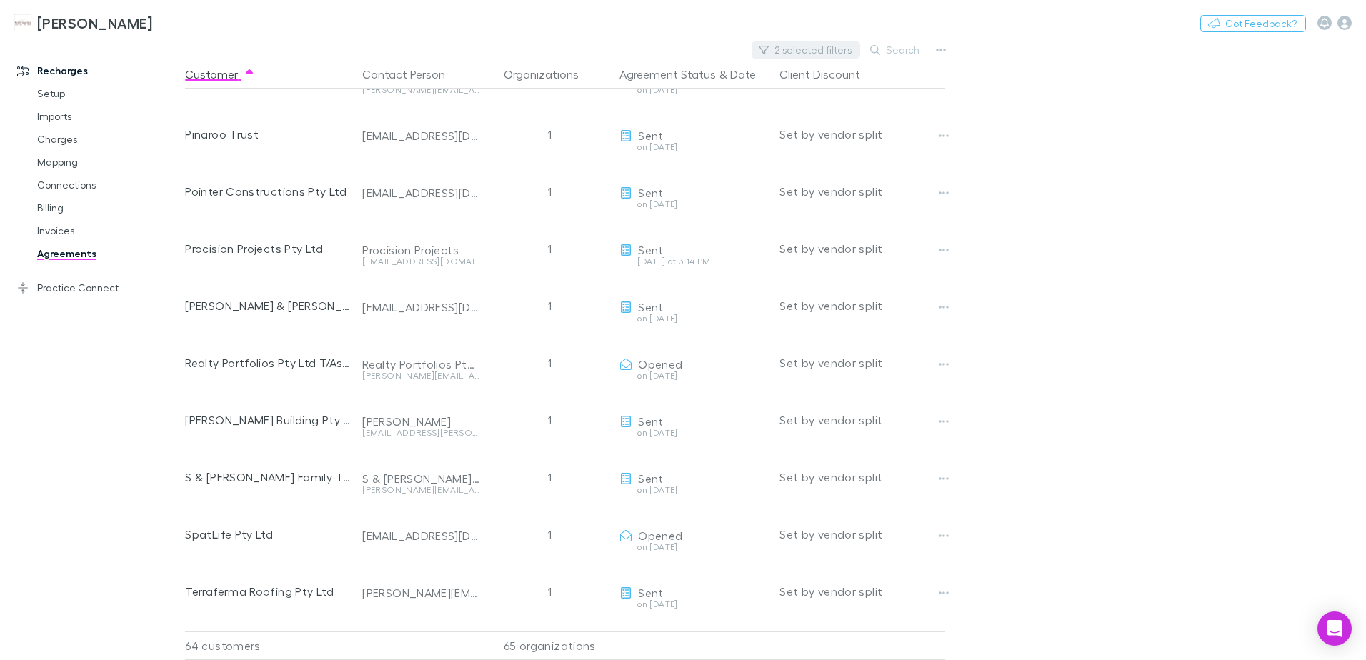
click at [828, 49] on button "2 selected filters" at bounding box center [805, 49] width 109 height 17
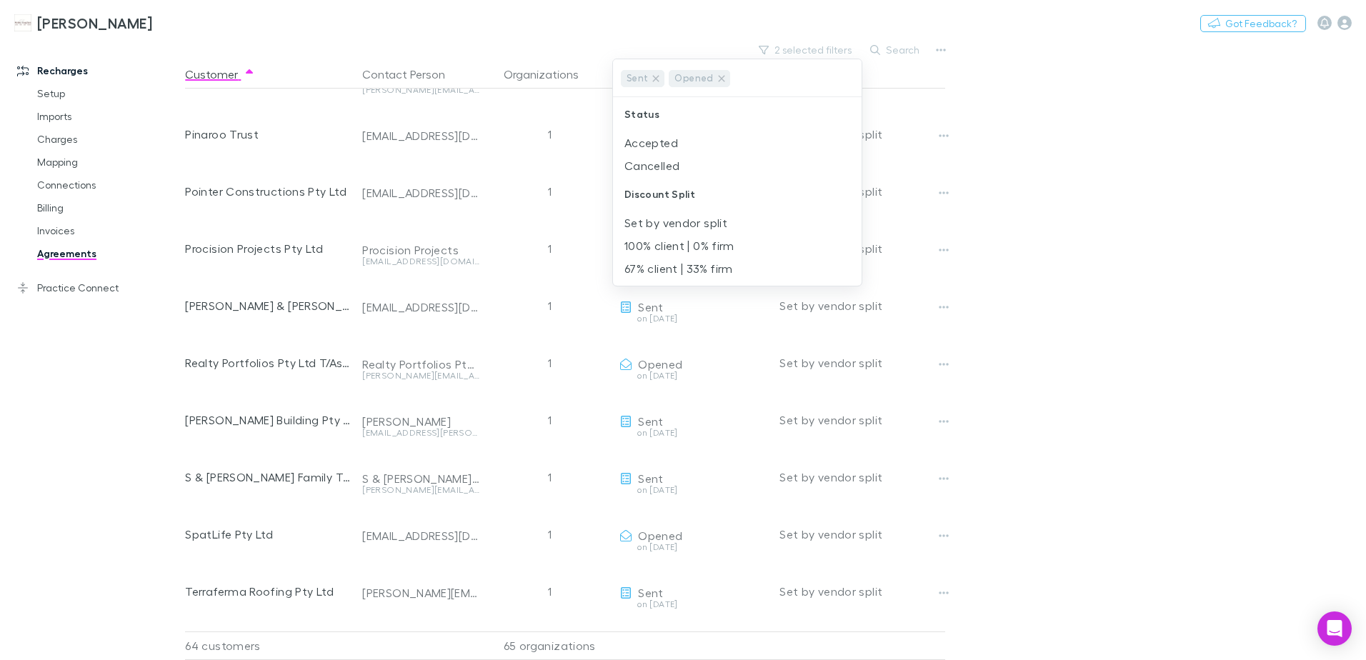
click at [1058, 120] on div at bounding box center [683, 330] width 1366 height 660
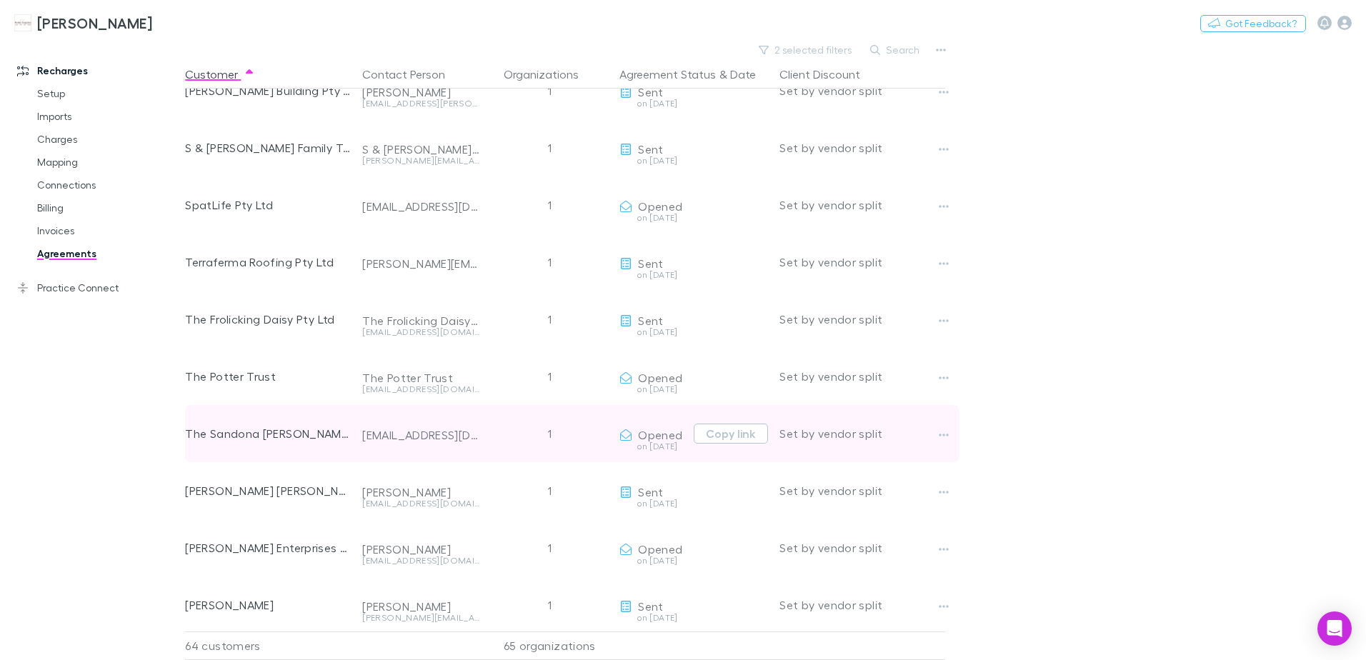
scroll to position [2911, 0]
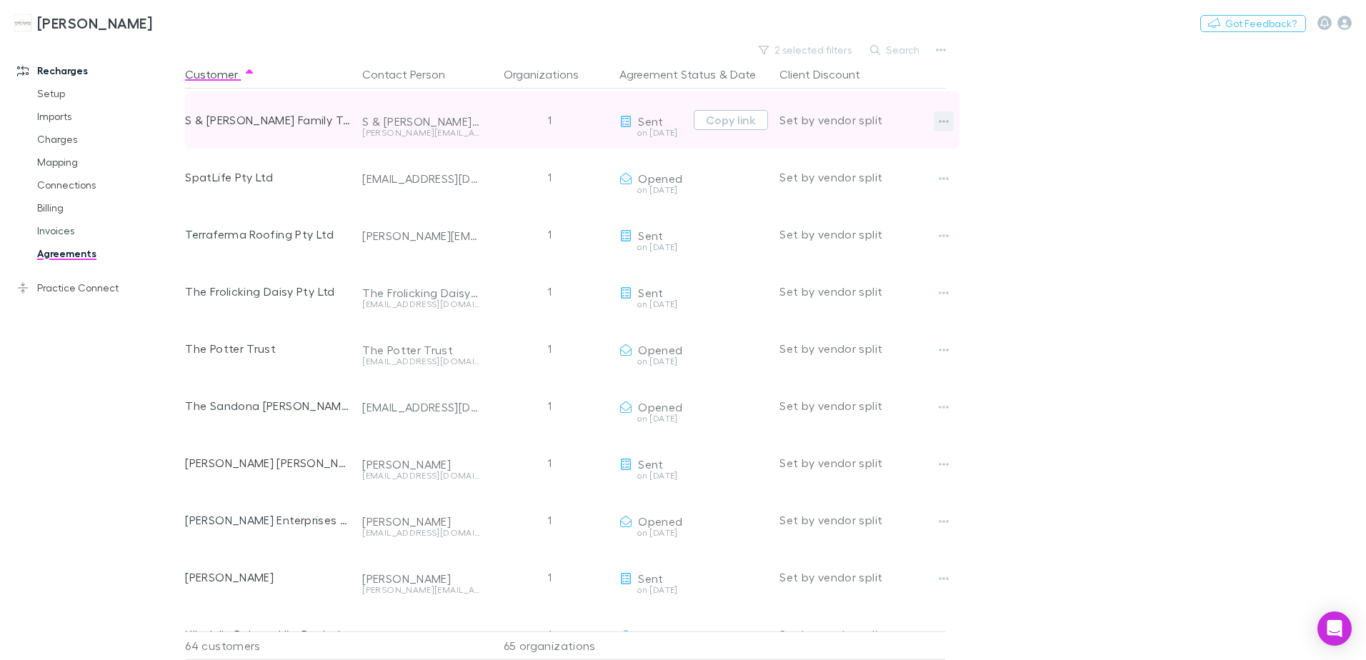
click at [942, 119] on icon "button" at bounding box center [943, 121] width 10 height 11
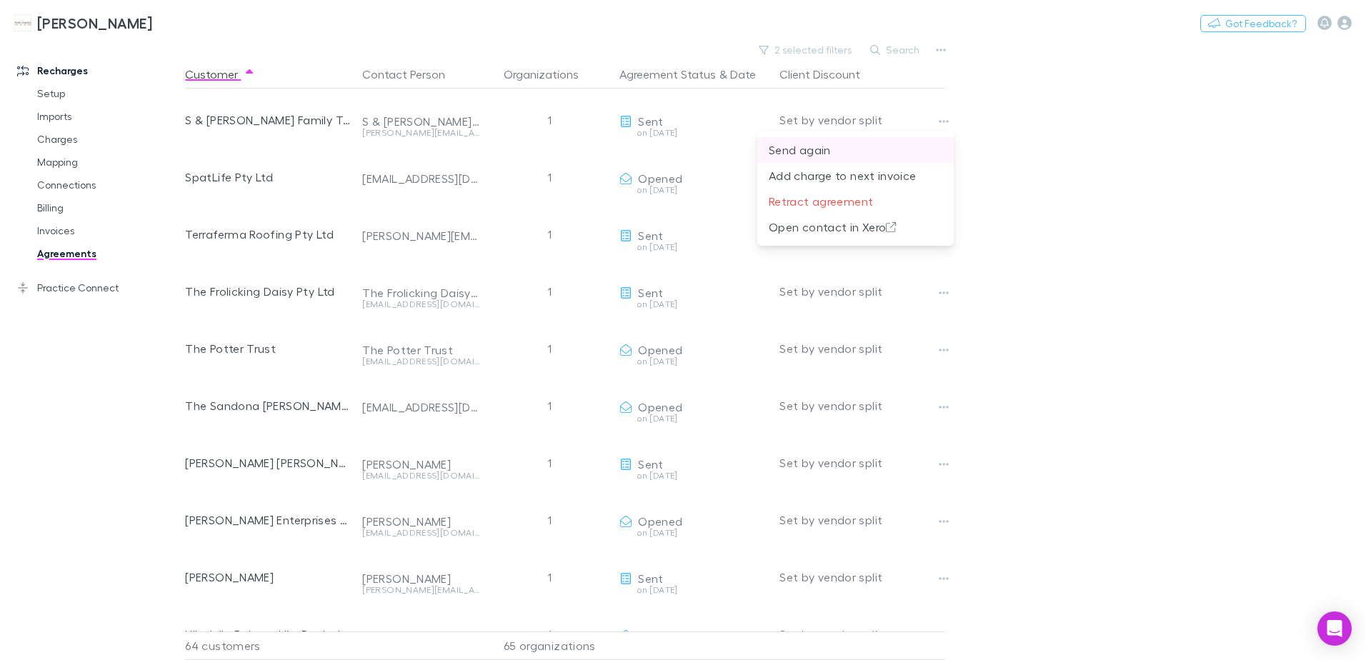
click at [812, 149] on p "Send again" at bounding box center [855, 149] width 174 height 17
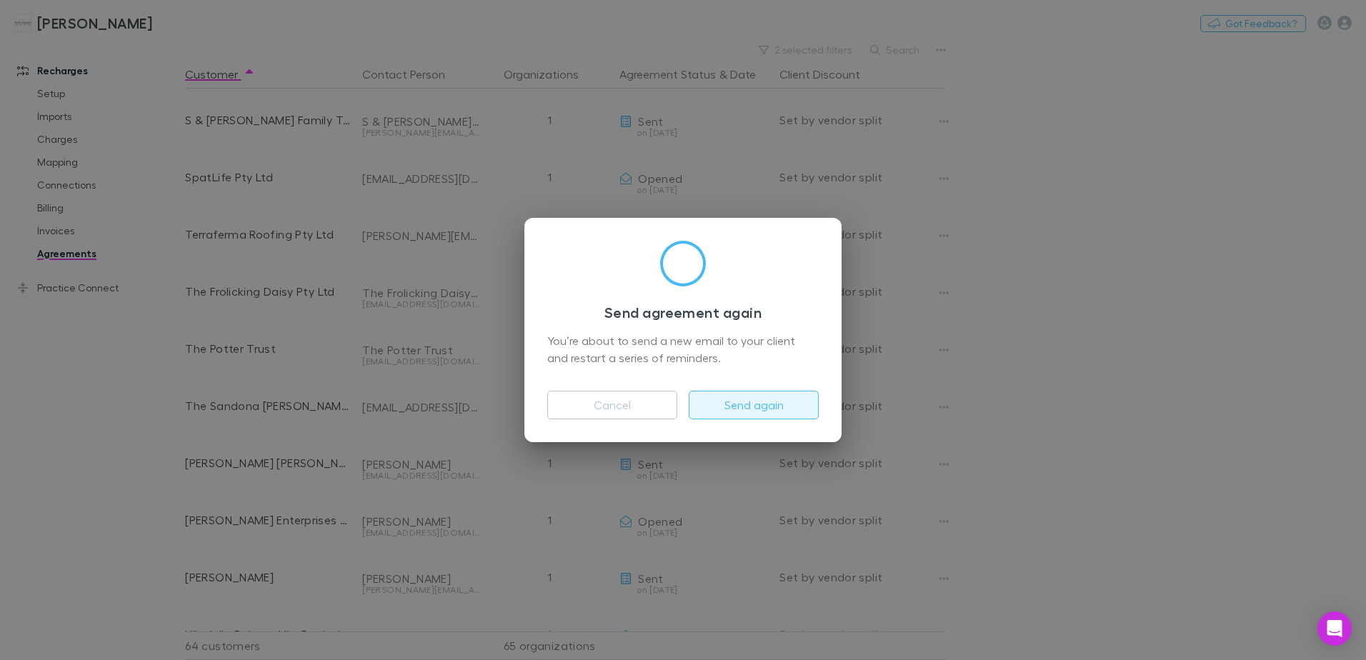
click at [711, 409] on button "Send again" at bounding box center [754, 405] width 130 height 29
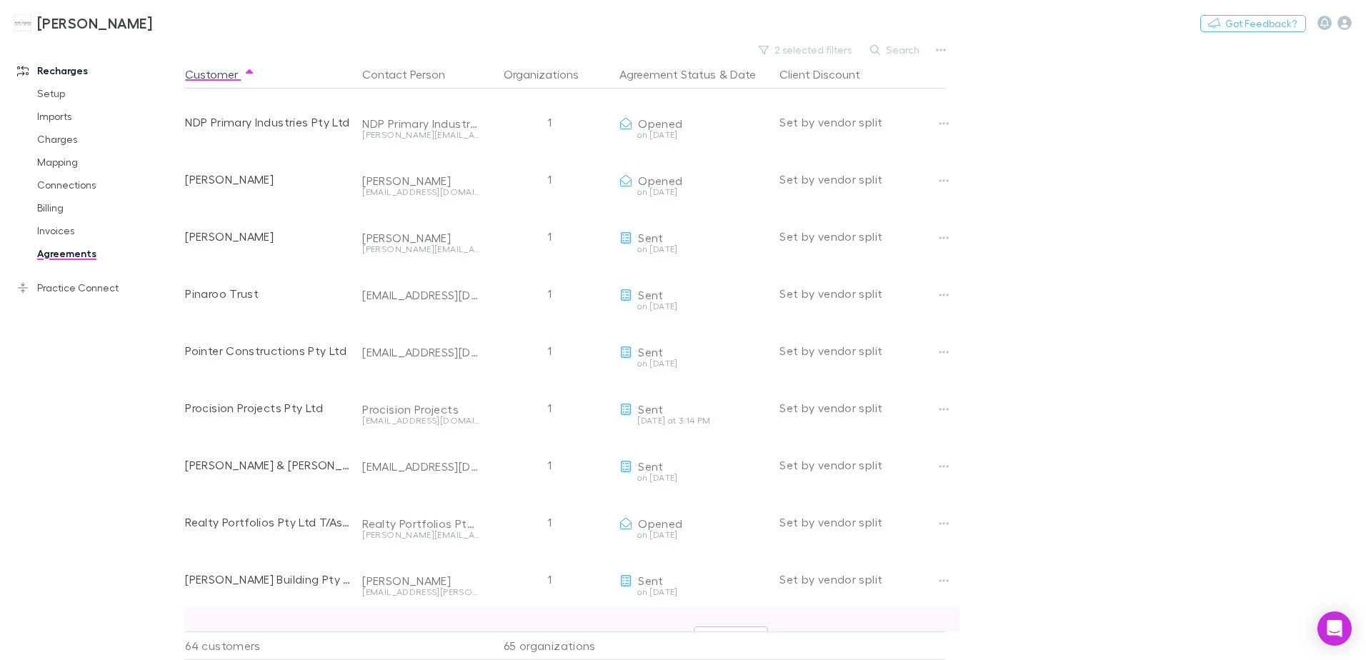
scroll to position [2411, 0]
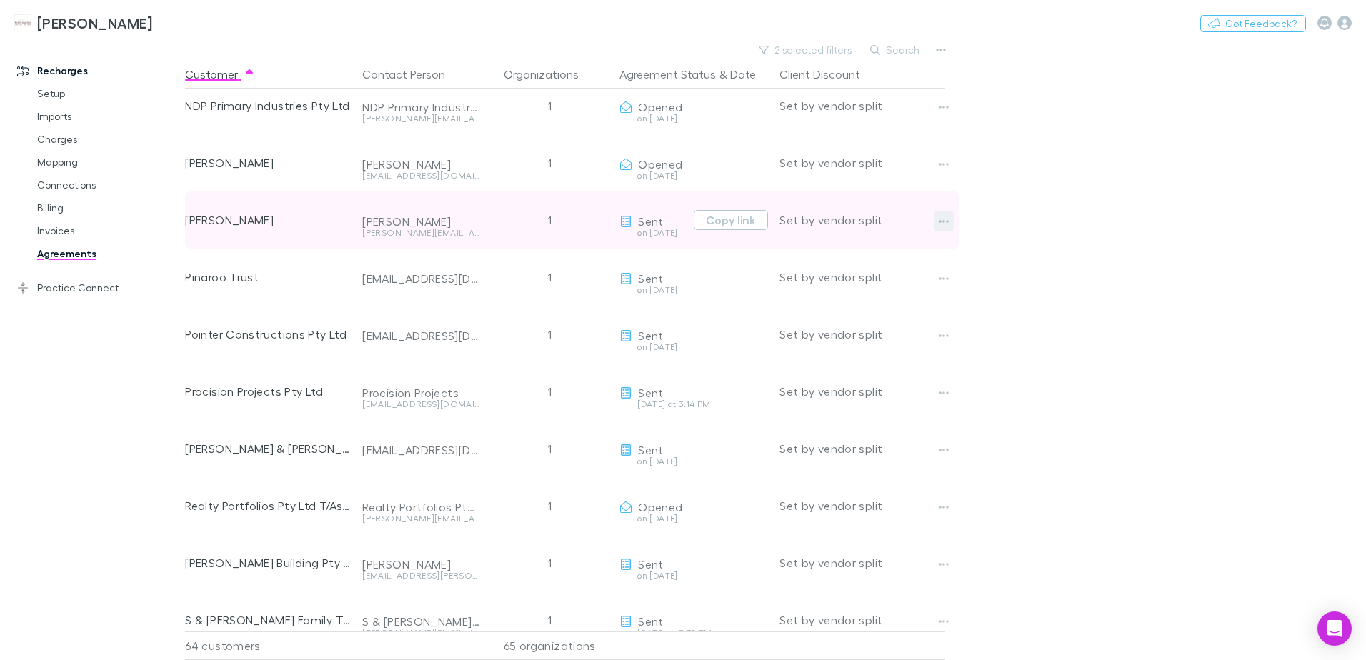
click at [942, 220] on icon "button" at bounding box center [943, 221] width 10 height 11
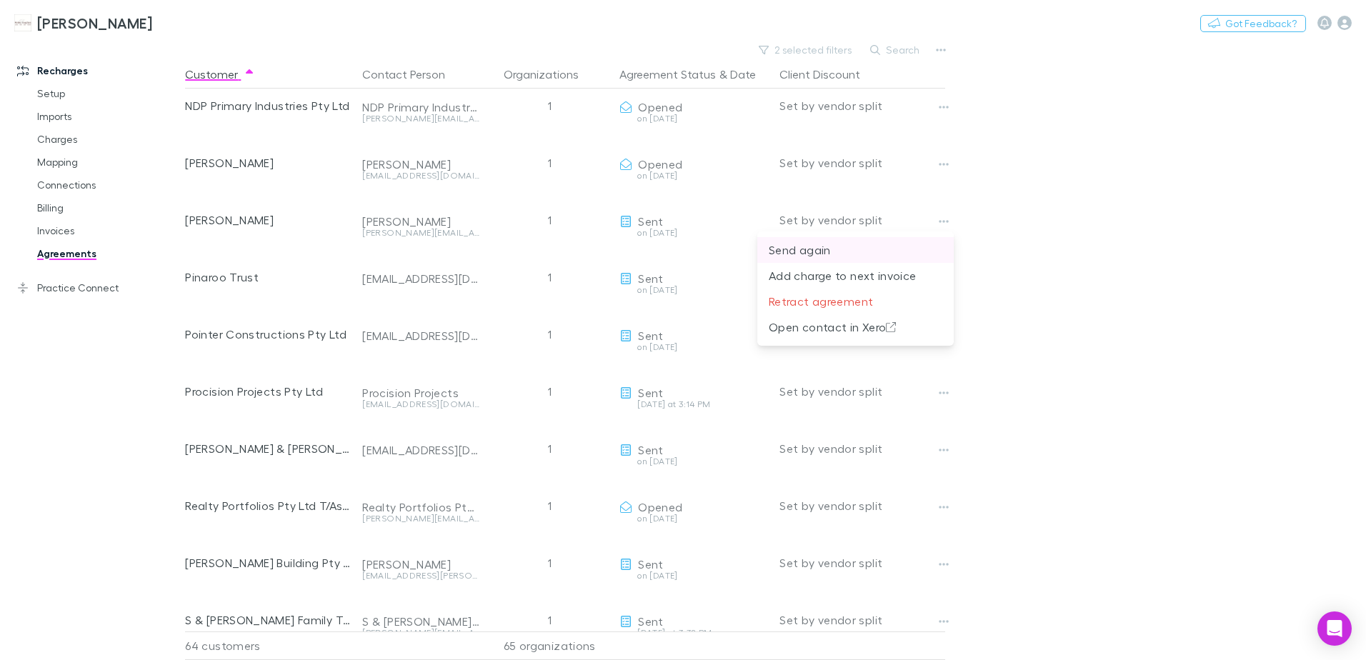
click at [808, 252] on p "Send again" at bounding box center [855, 249] width 174 height 17
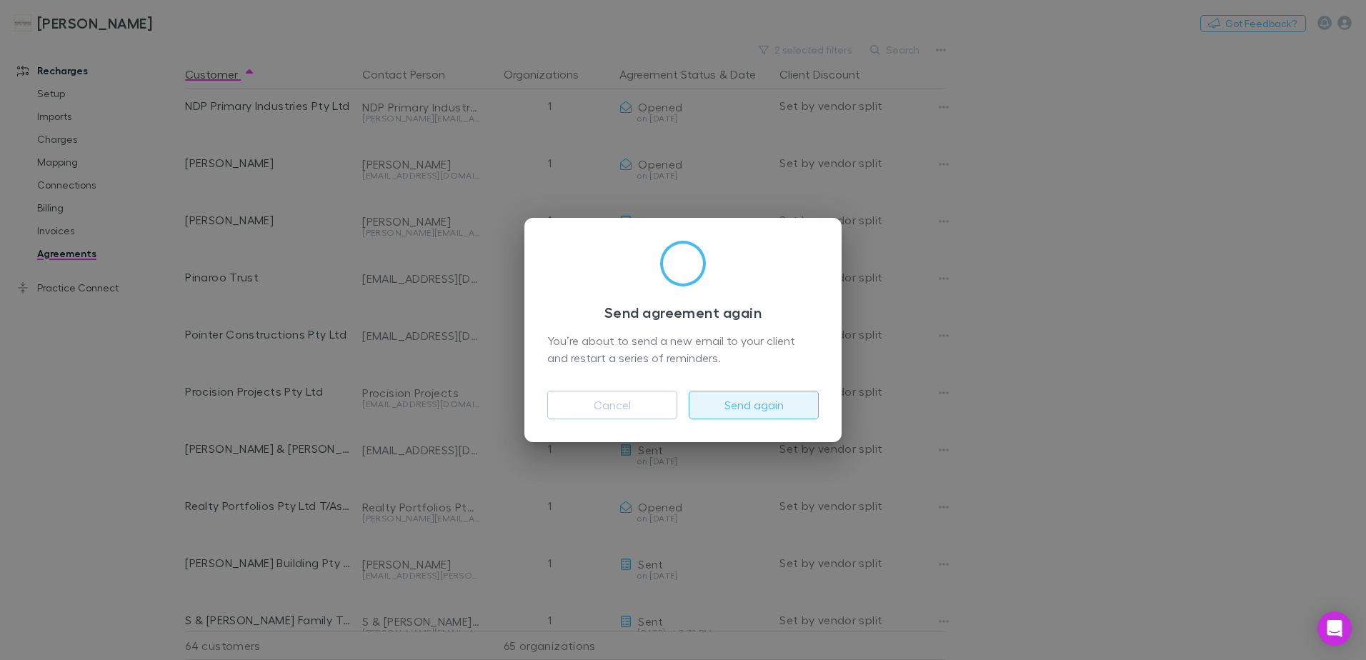
click at [736, 407] on button "Send again" at bounding box center [754, 405] width 130 height 29
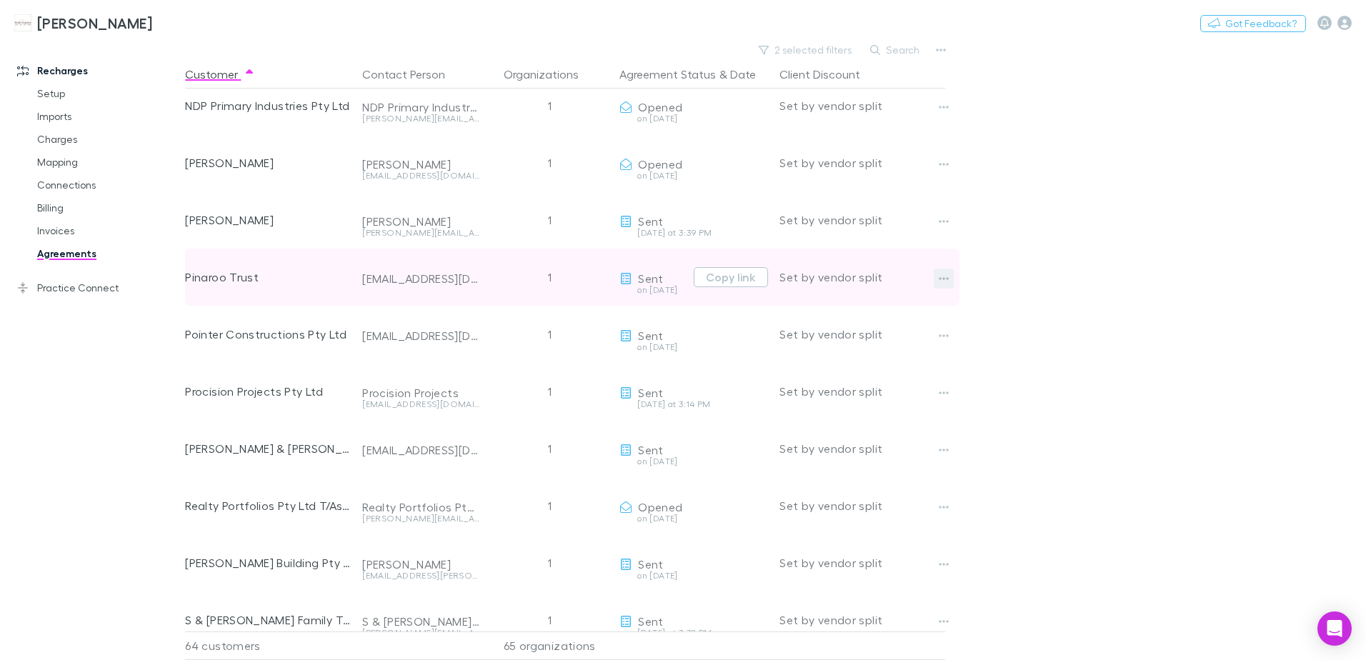
click at [947, 280] on icon "button" at bounding box center [943, 278] width 10 height 11
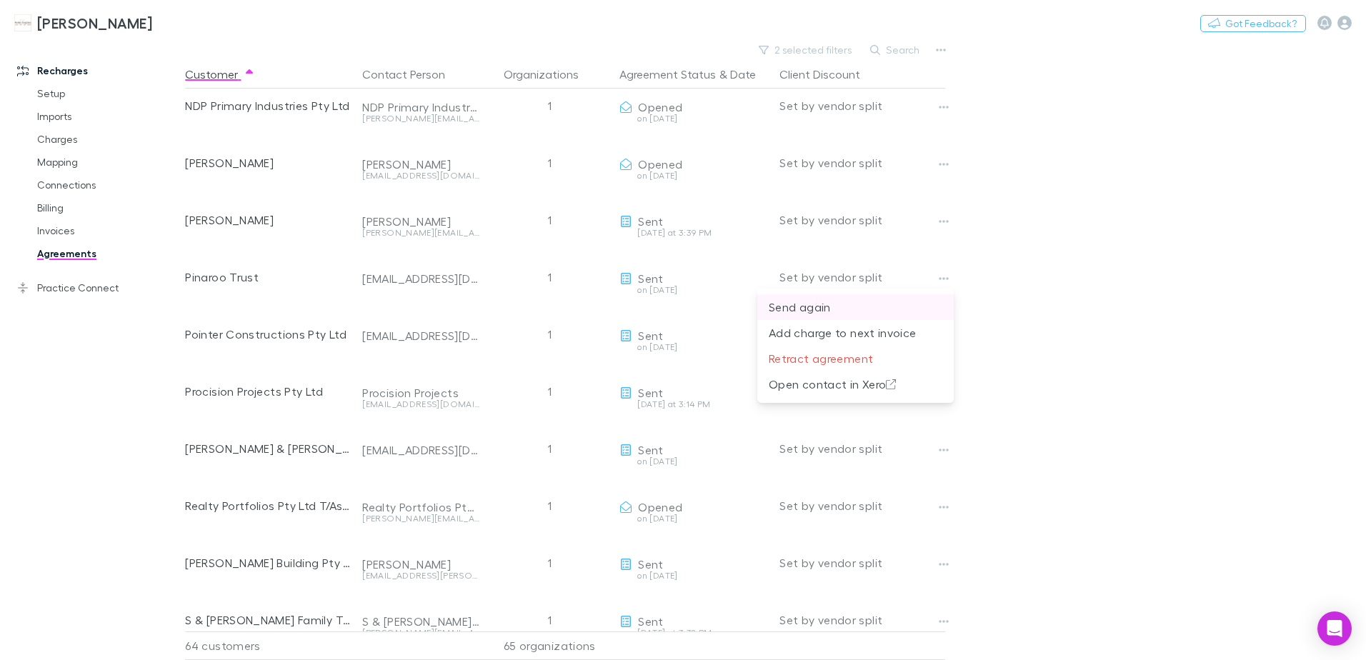
click at [808, 302] on p "Send again" at bounding box center [855, 307] width 174 height 17
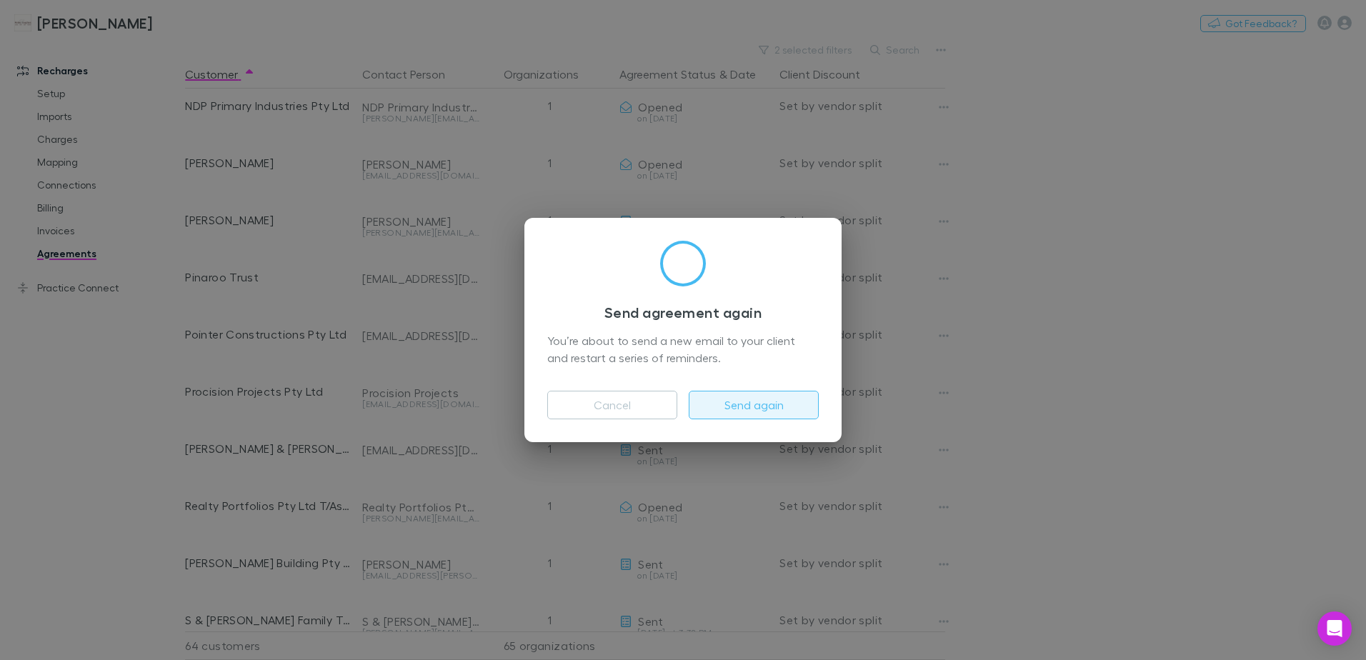
drag, startPoint x: 717, startPoint y: 404, endPoint x: 84, endPoint y: 331, distance: 637.7
click at [725, 397] on button "Send again" at bounding box center [754, 405] width 130 height 29
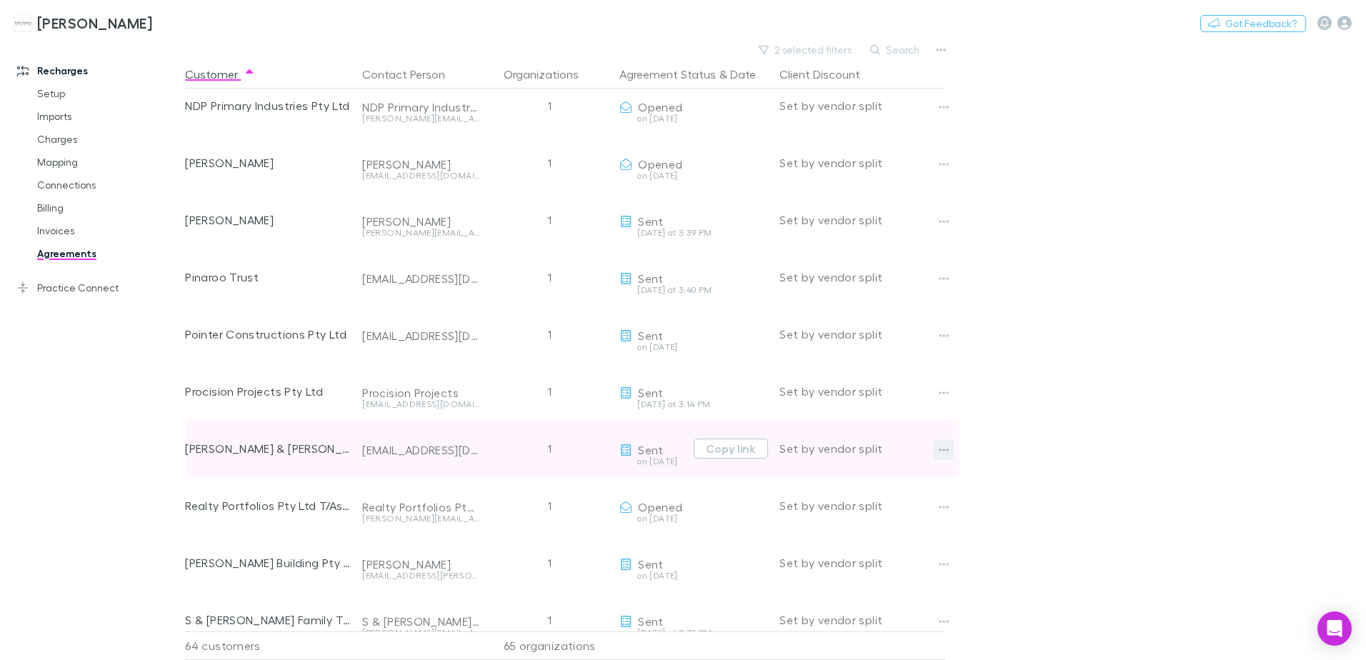
click at [944, 449] on icon "button" at bounding box center [944, 450] width 10 height 3
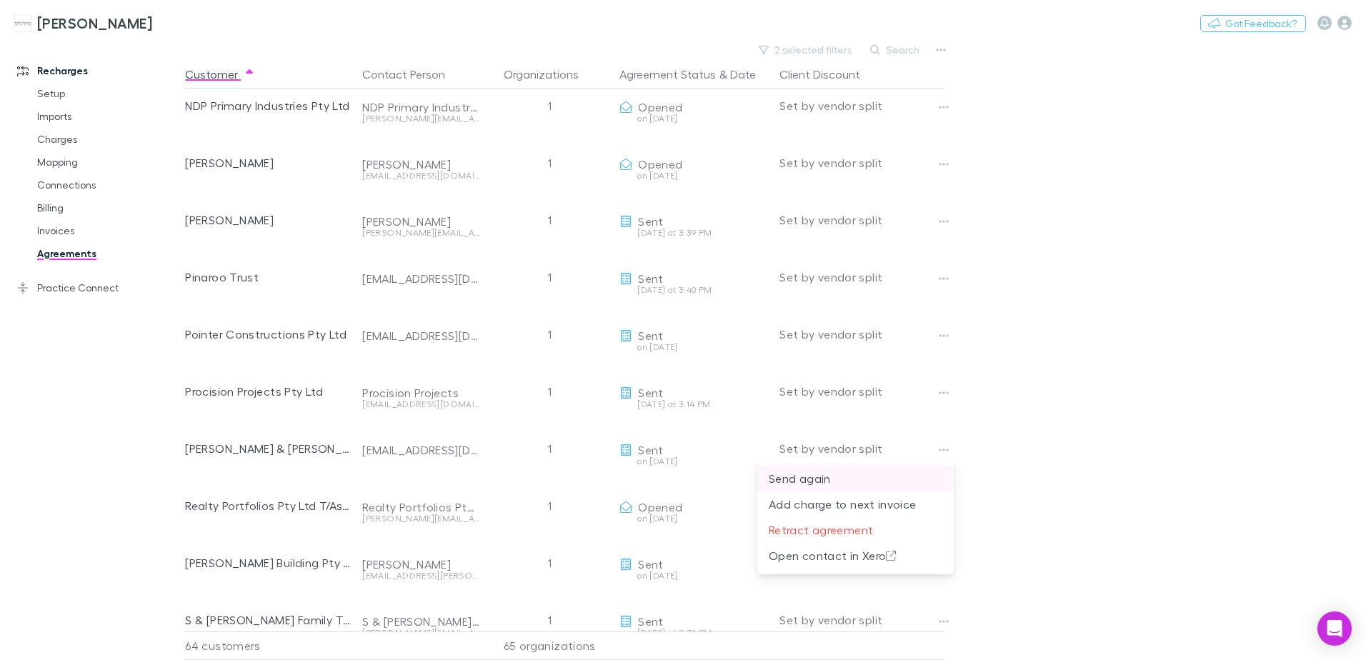
click at [814, 476] on p "Send again" at bounding box center [855, 478] width 174 height 17
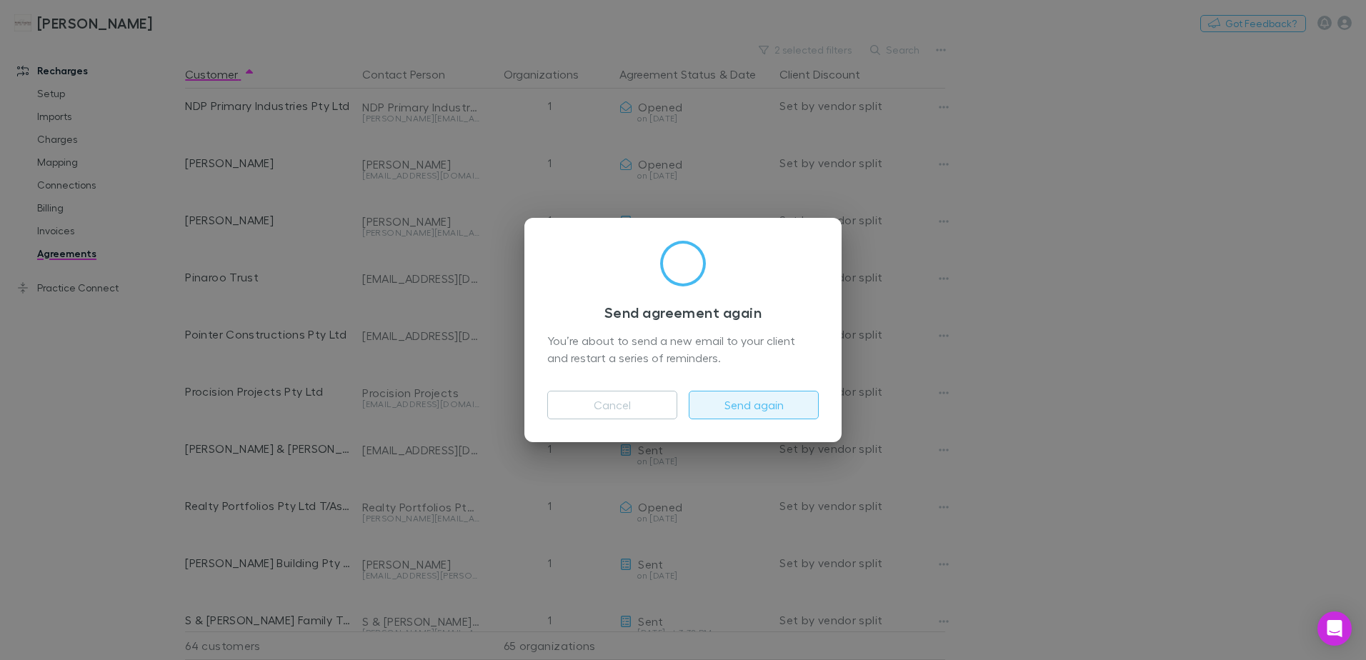
click at [738, 406] on button "Send again" at bounding box center [754, 405] width 130 height 29
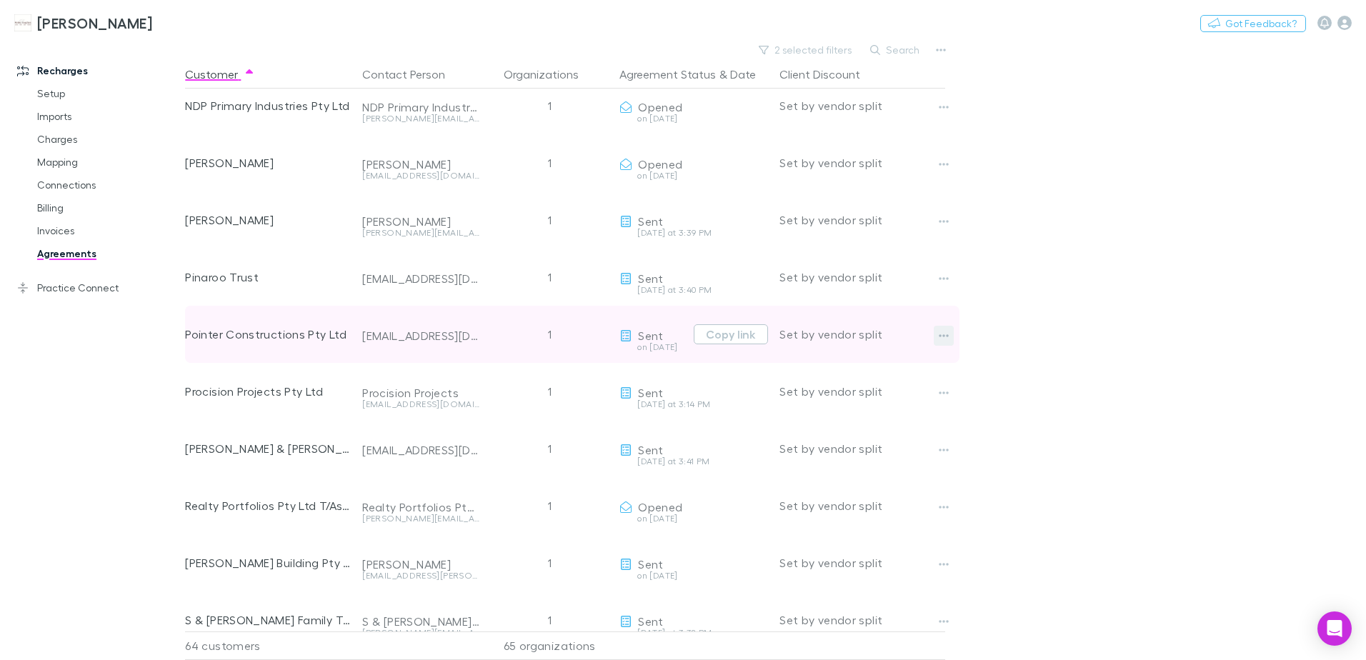
click at [939, 334] on icon "button" at bounding box center [943, 335] width 10 height 11
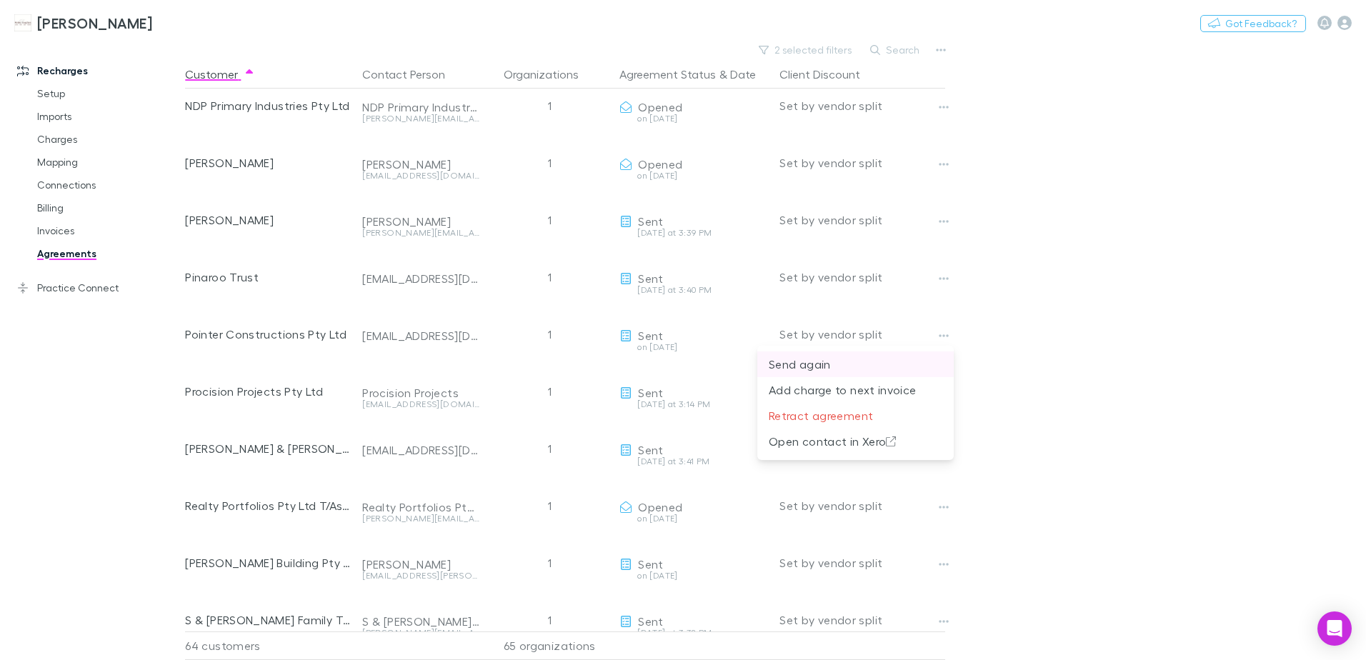
click at [808, 363] on p "Send again" at bounding box center [855, 364] width 174 height 17
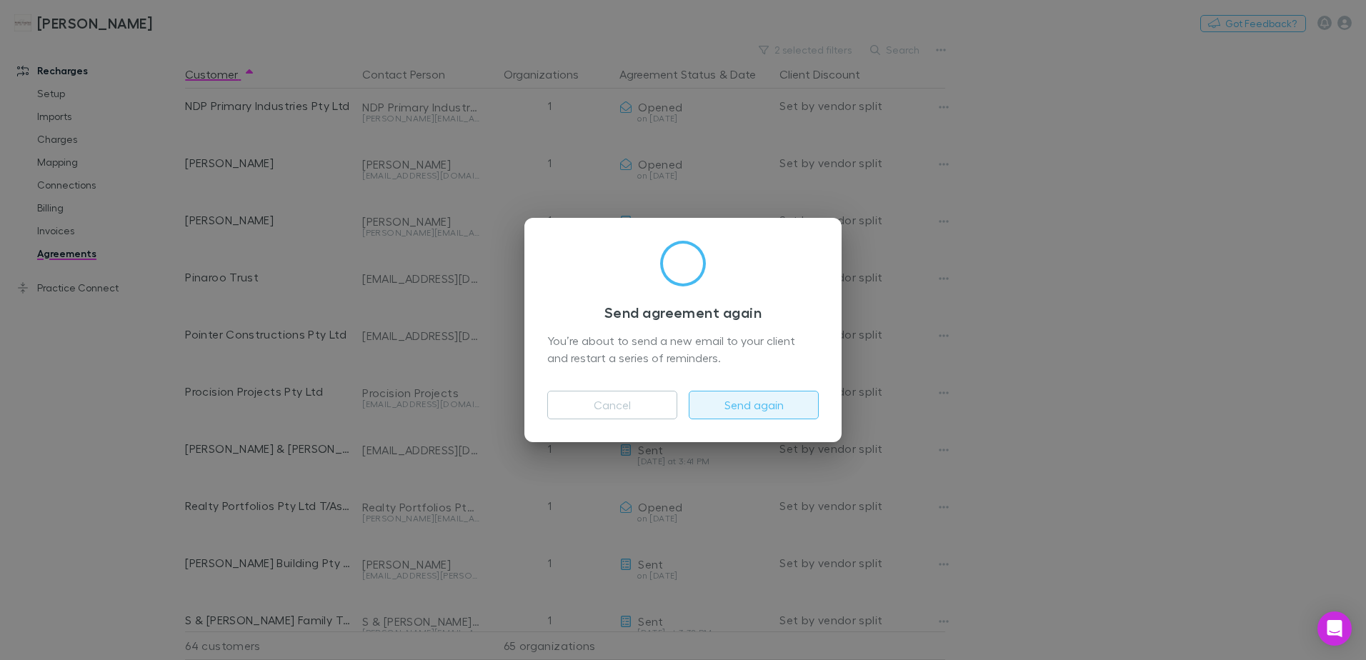
click at [781, 401] on button "Send again" at bounding box center [754, 405] width 130 height 29
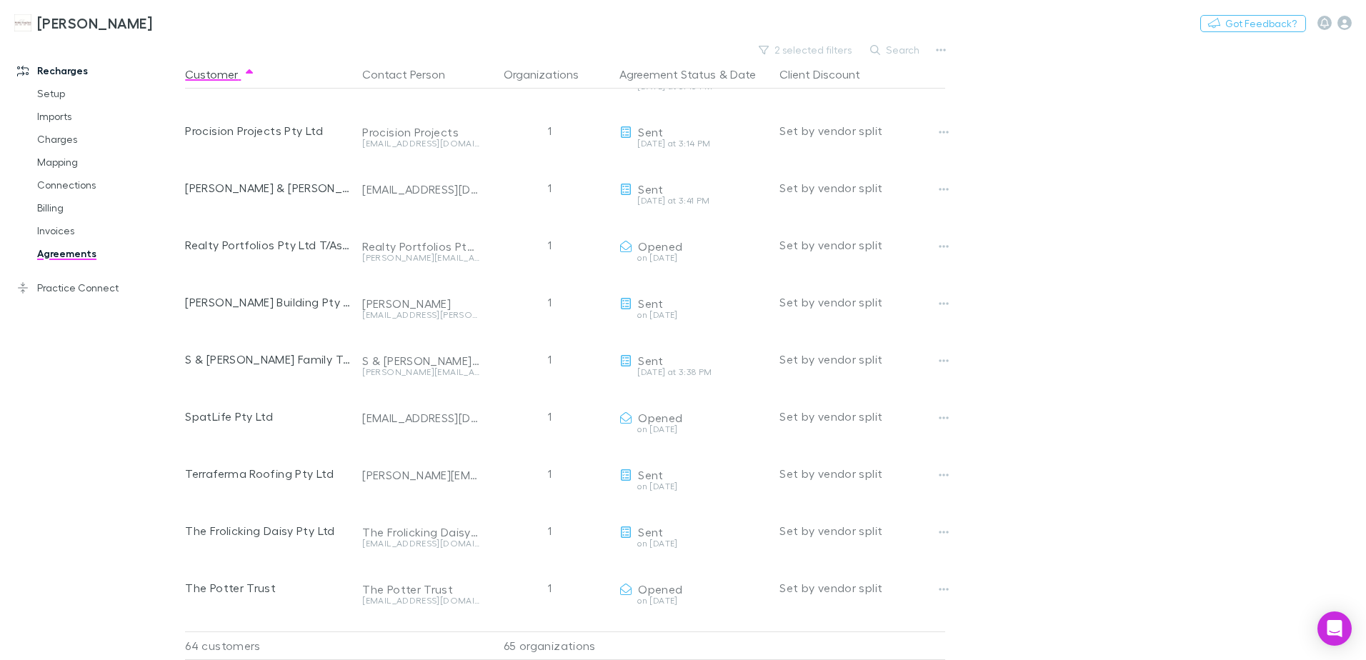
scroll to position [2697, 0]
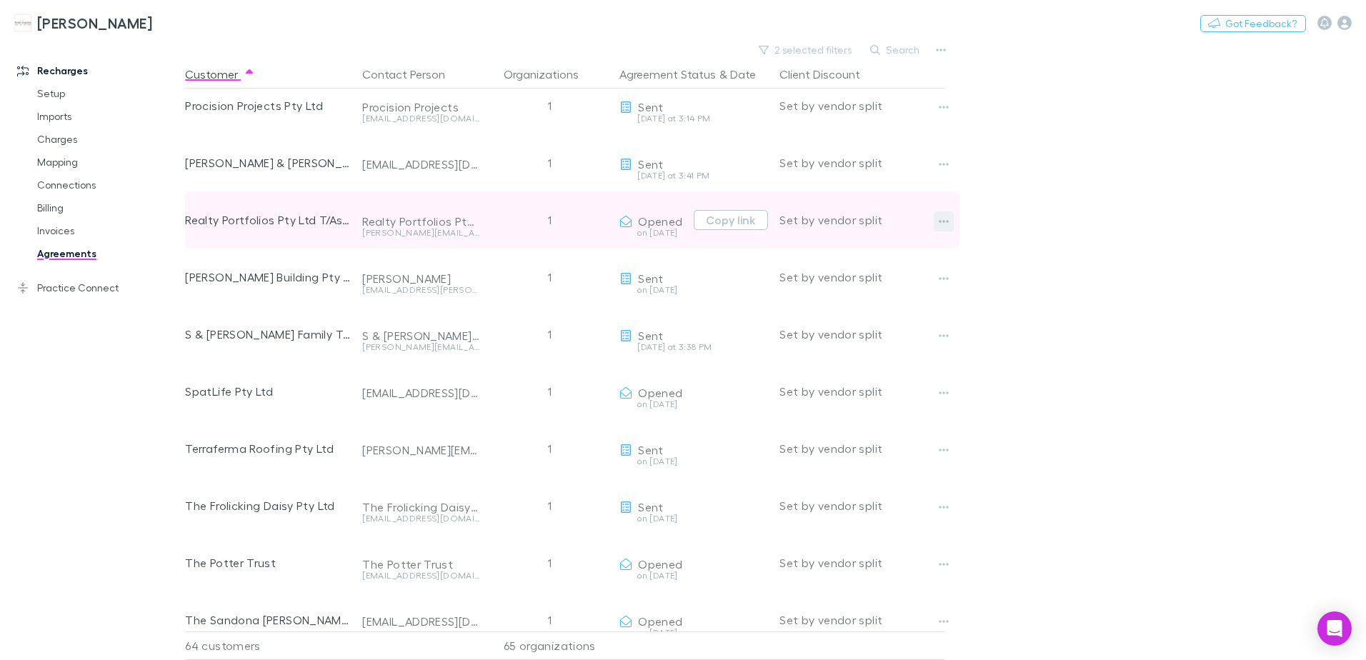
click at [946, 223] on icon "button" at bounding box center [943, 221] width 10 height 11
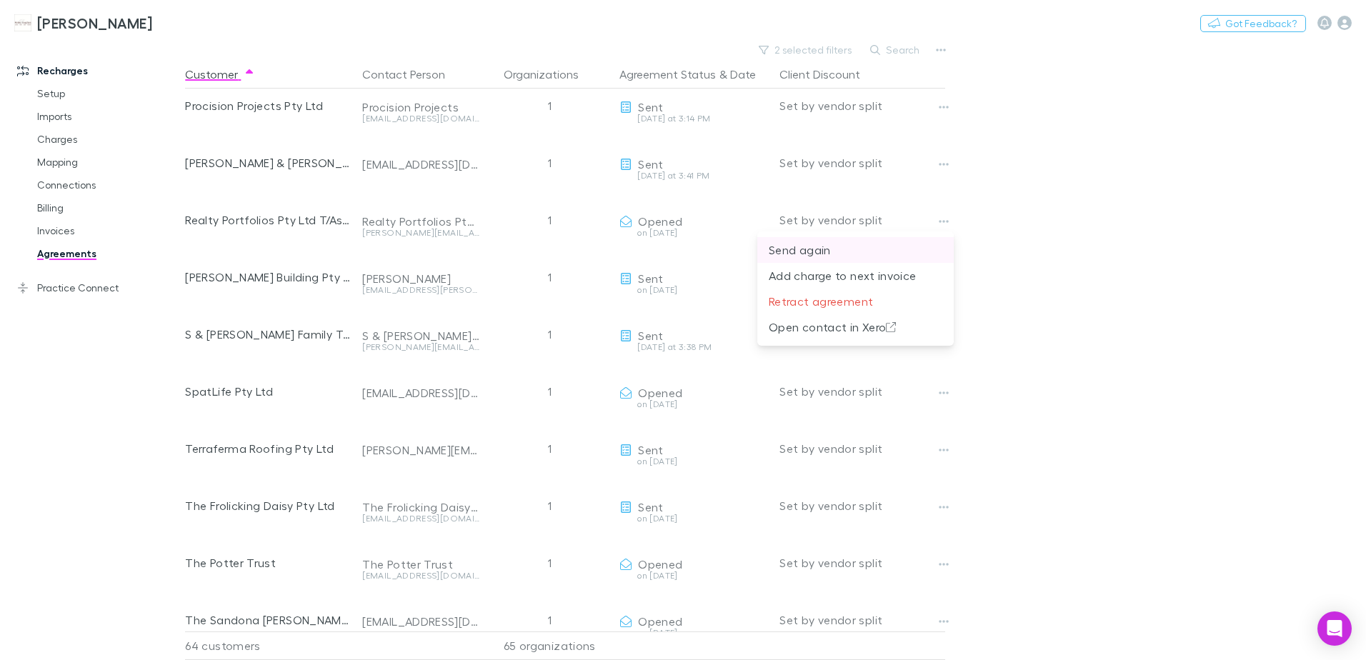
click at [818, 251] on p "Send again" at bounding box center [855, 249] width 174 height 17
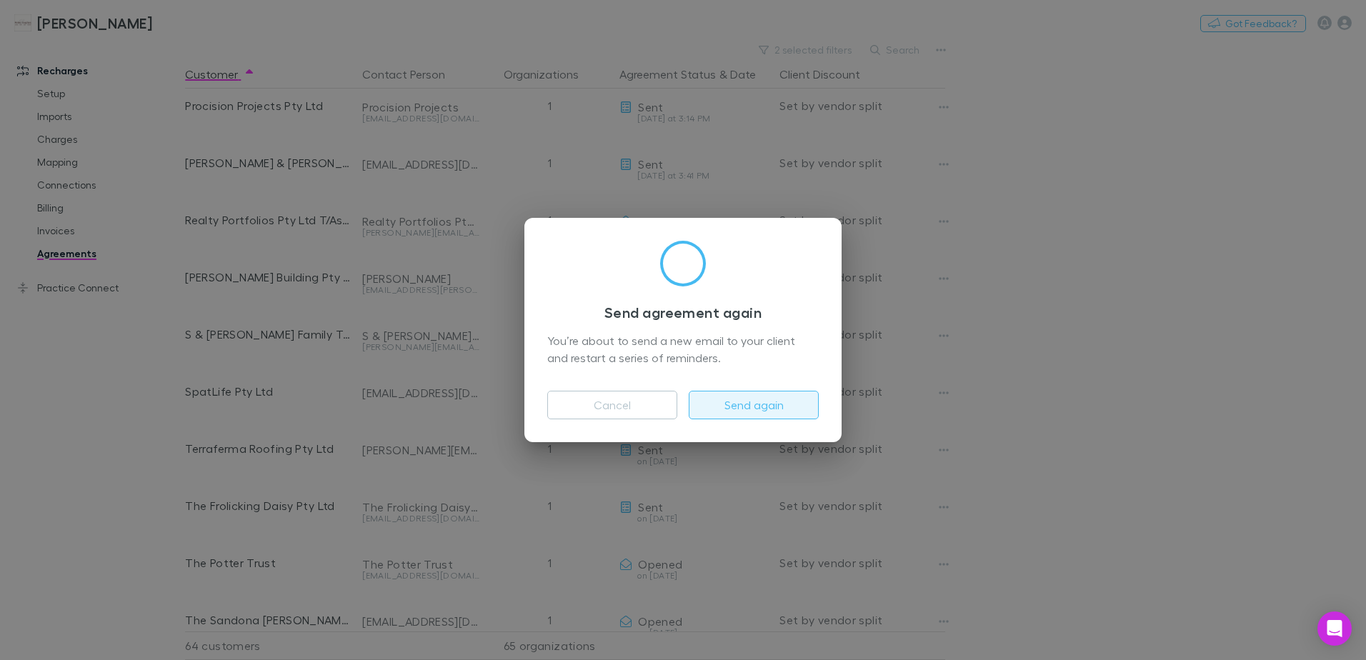
drag, startPoint x: 741, startPoint y: 406, endPoint x: 704, endPoint y: 400, distance: 37.7
click at [742, 406] on button "Send again" at bounding box center [754, 405] width 130 height 29
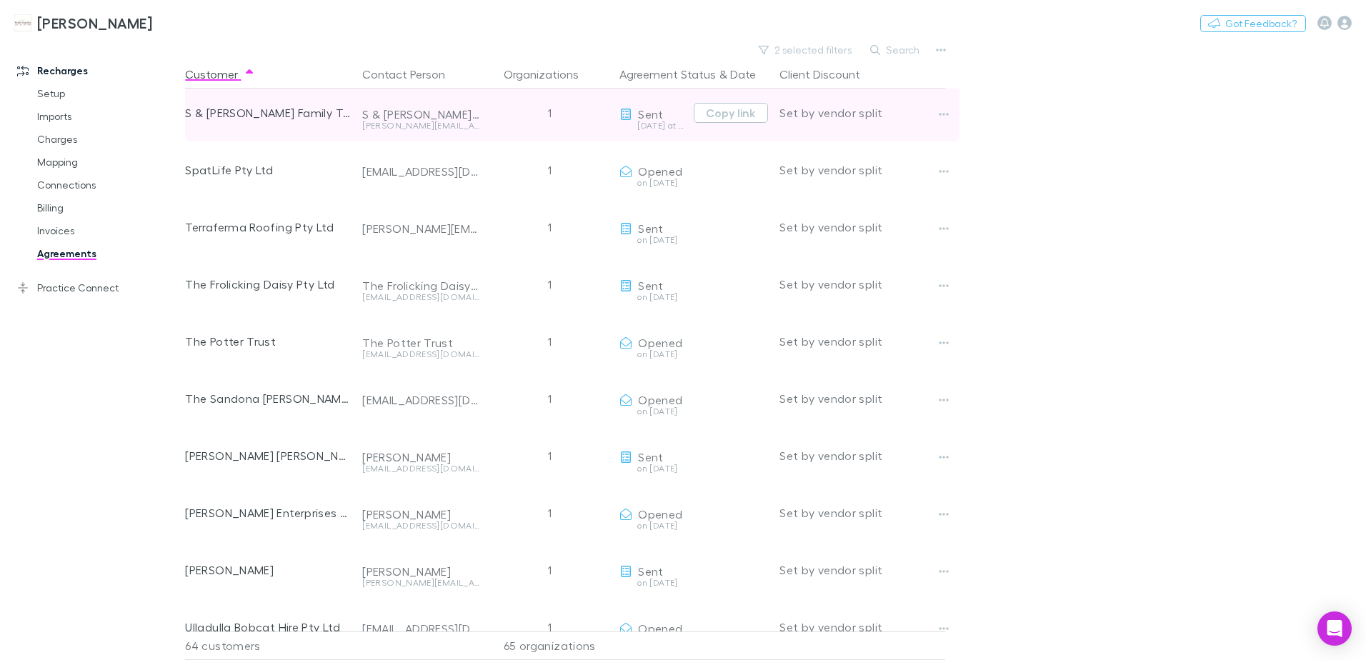
scroll to position [2983, 0]
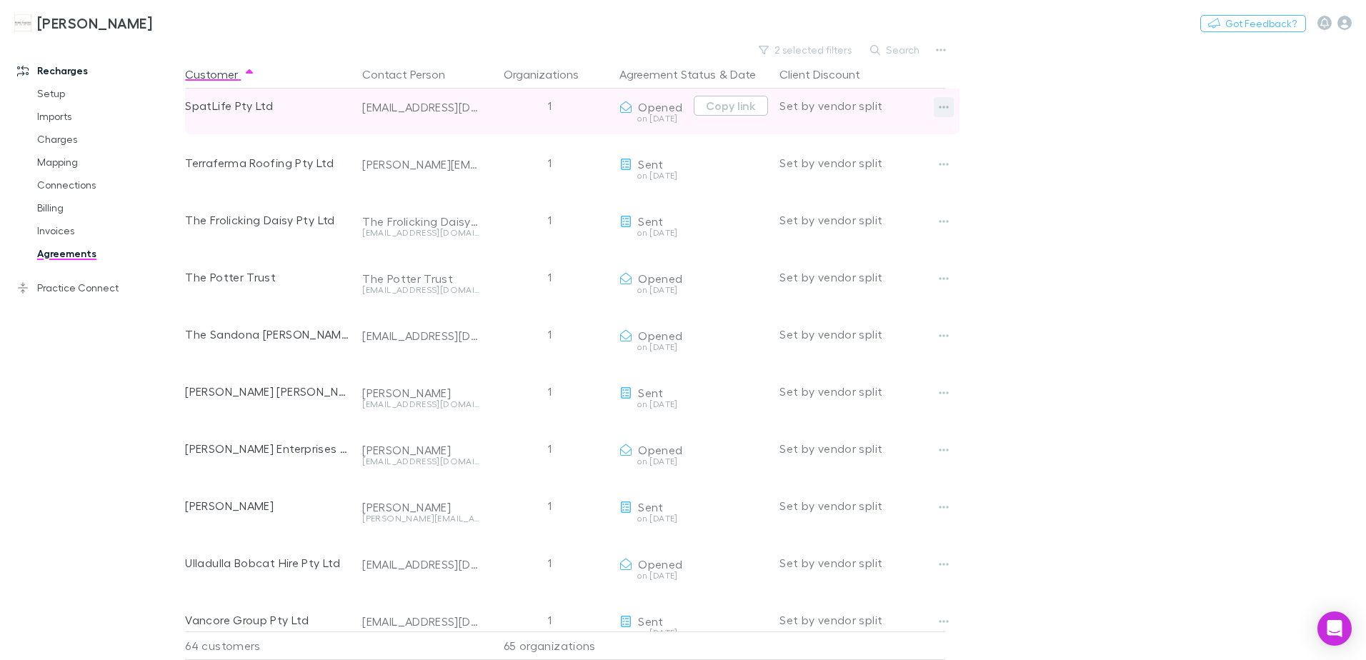
click at [947, 104] on icon "button" at bounding box center [943, 106] width 10 height 11
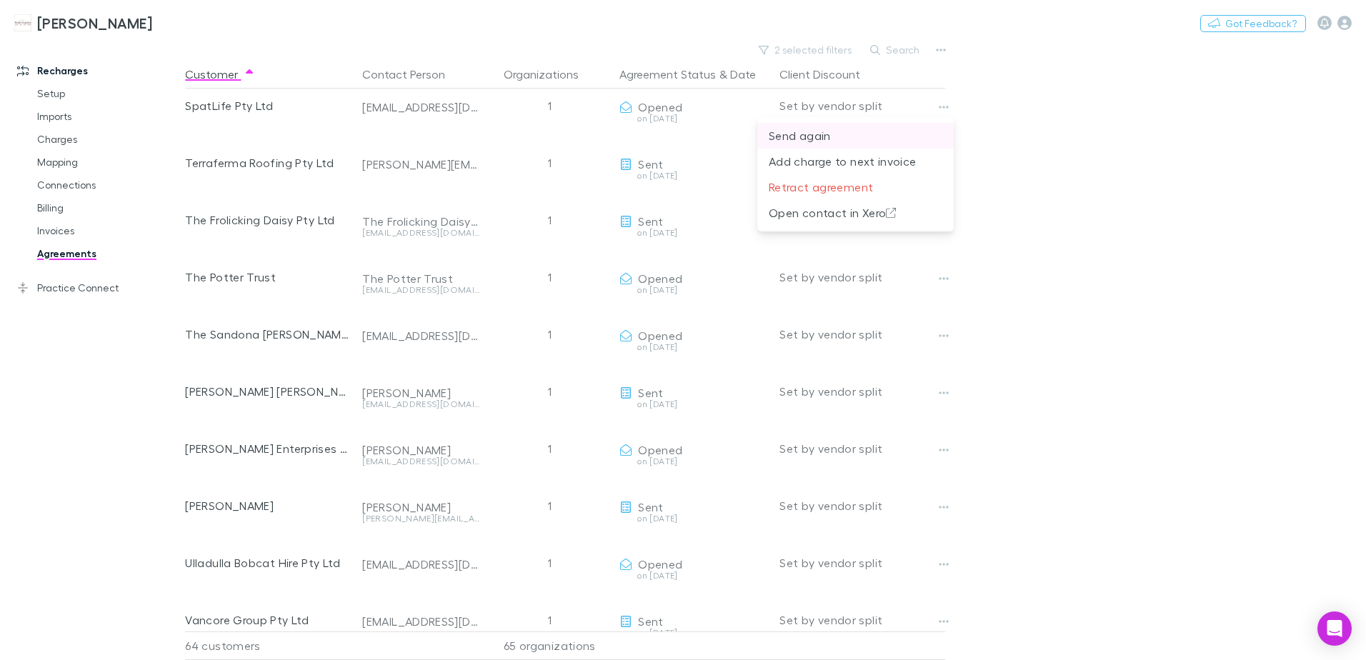
click at [806, 134] on p "Send again" at bounding box center [855, 135] width 174 height 17
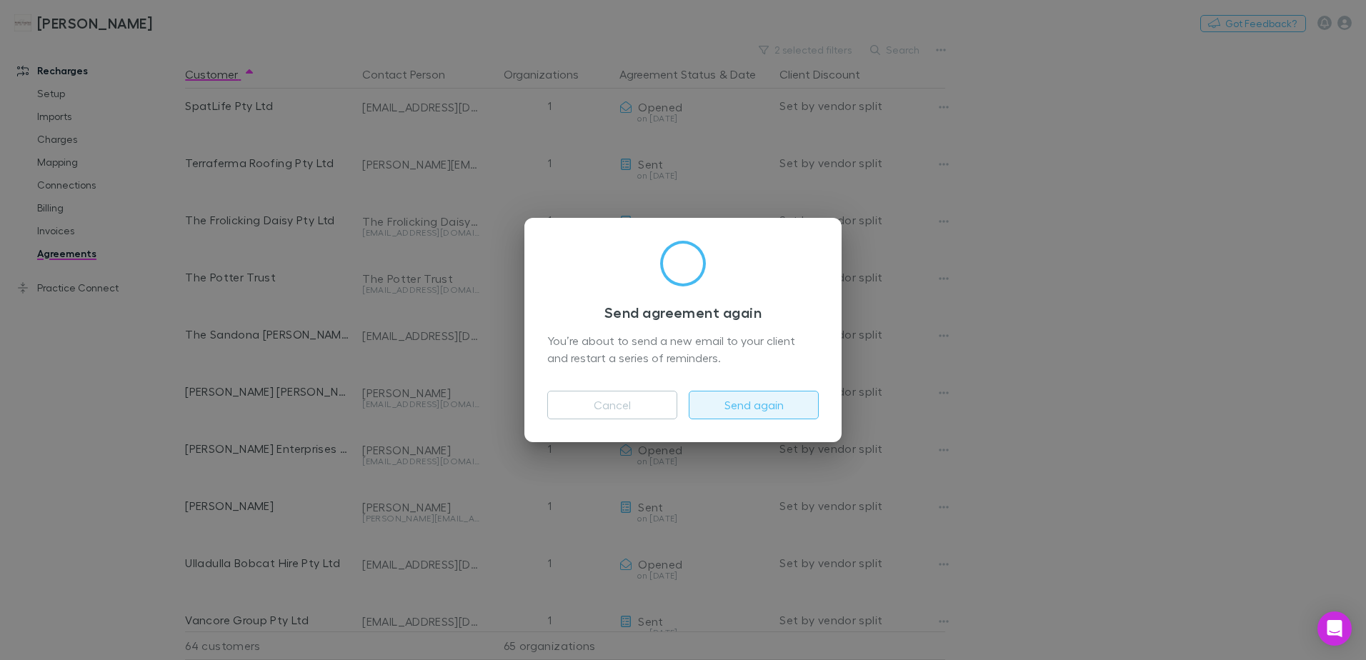
click at [724, 407] on button "Send again" at bounding box center [754, 405] width 130 height 29
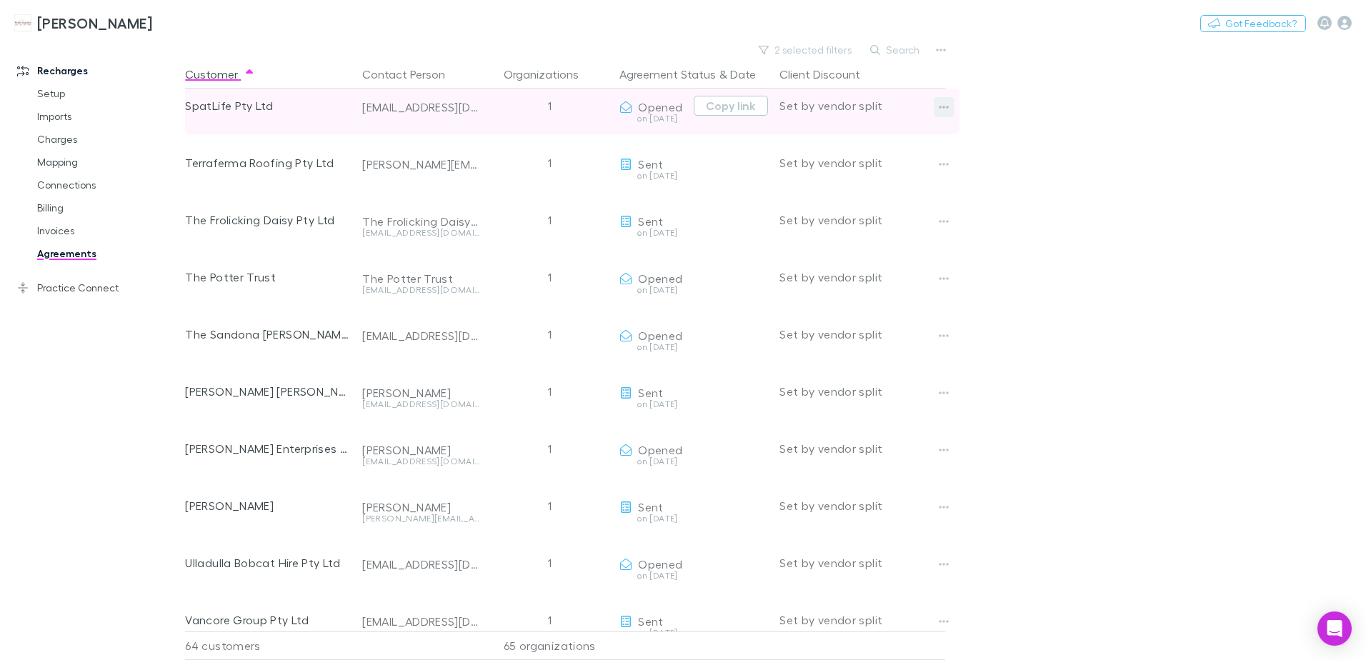
click at [946, 105] on icon "button" at bounding box center [943, 106] width 10 height 11
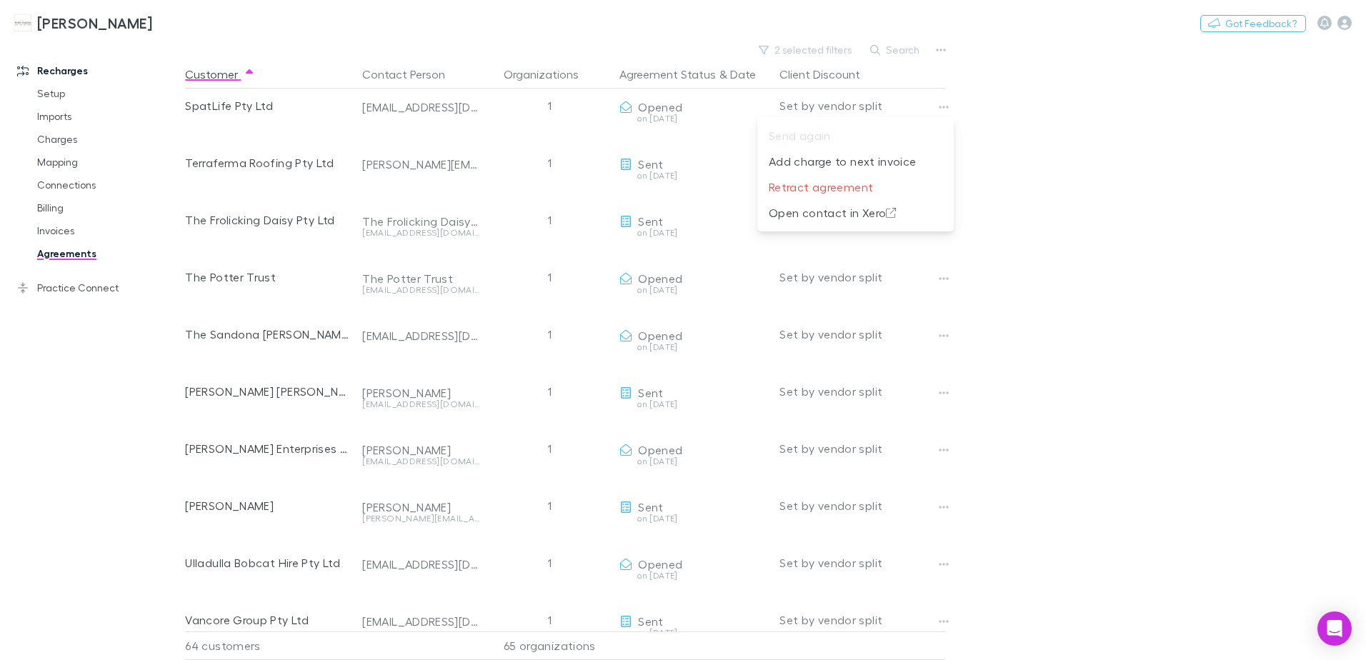
click at [1283, 157] on div at bounding box center [683, 330] width 1366 height 660
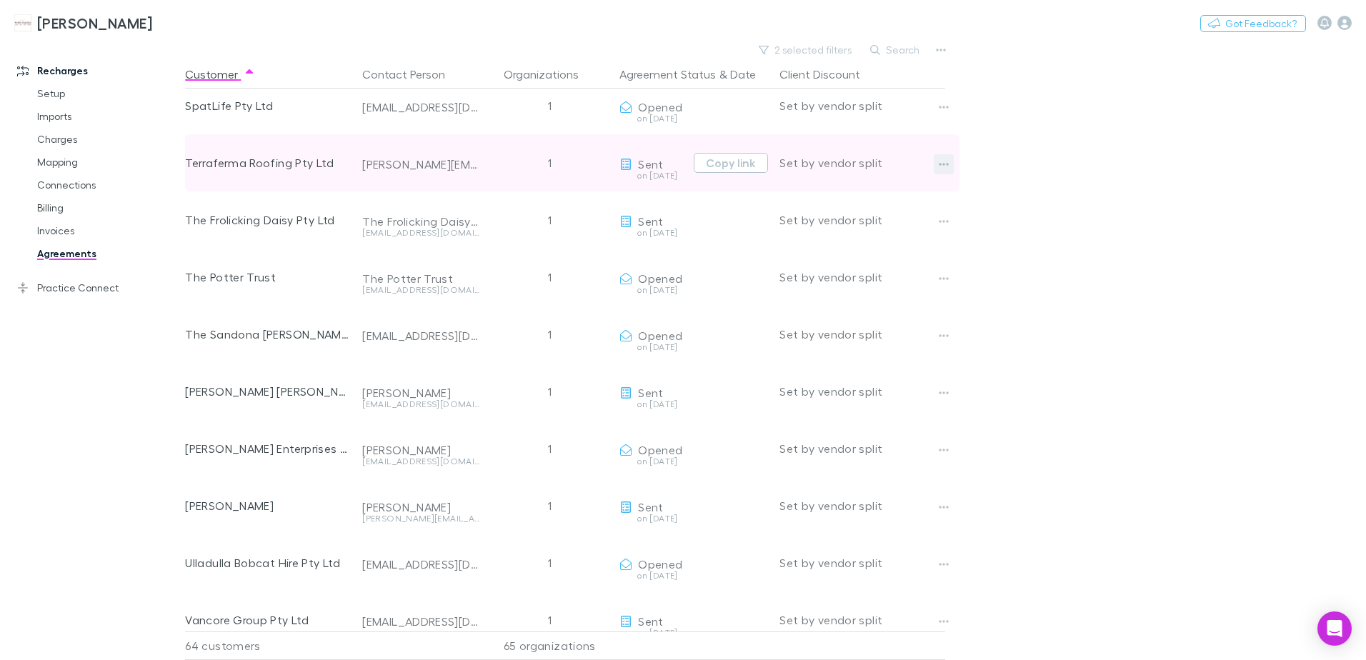
click at [947, 167] on icon "button" at bounding box center [943, 164] width 10 height 11
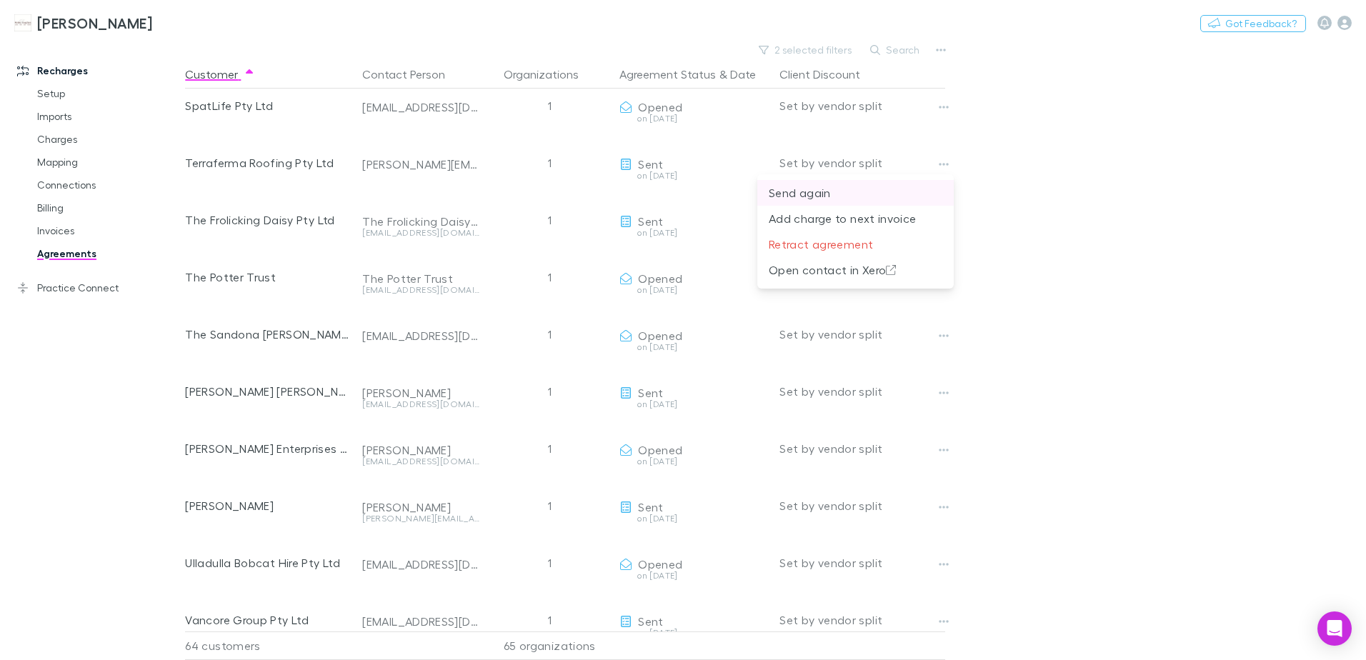
click at [821, 194] on p "Send again" at bounding box center [855, 192] width 174 height 17
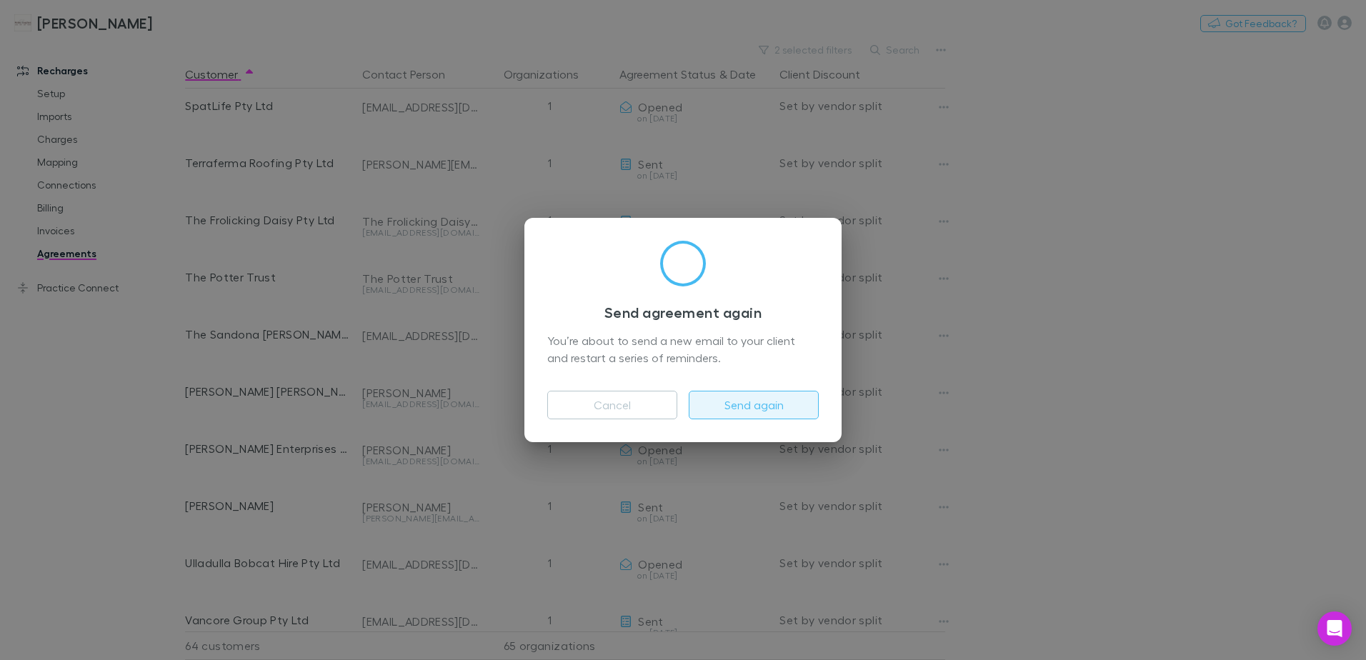
drag, startPoint x: 741, startPoint y: 411, endPoint x: 760, endPoint y: 394, distance: 25.8
click at [745, 406] on button "Send again" at bounding box center [754, 405] width 130 height 29
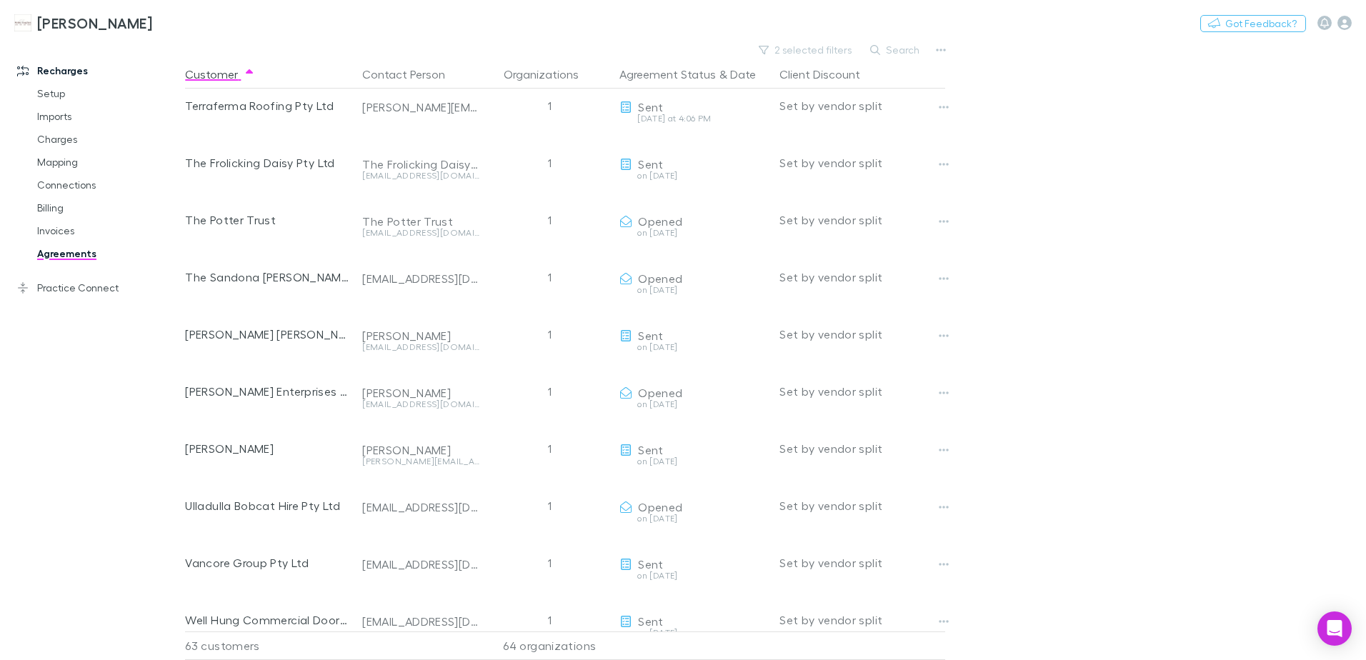
scroll to position [2925, 0]
click at [56, 231] on link "Invoices" at bounding box center [108, 230] width 170 height 23
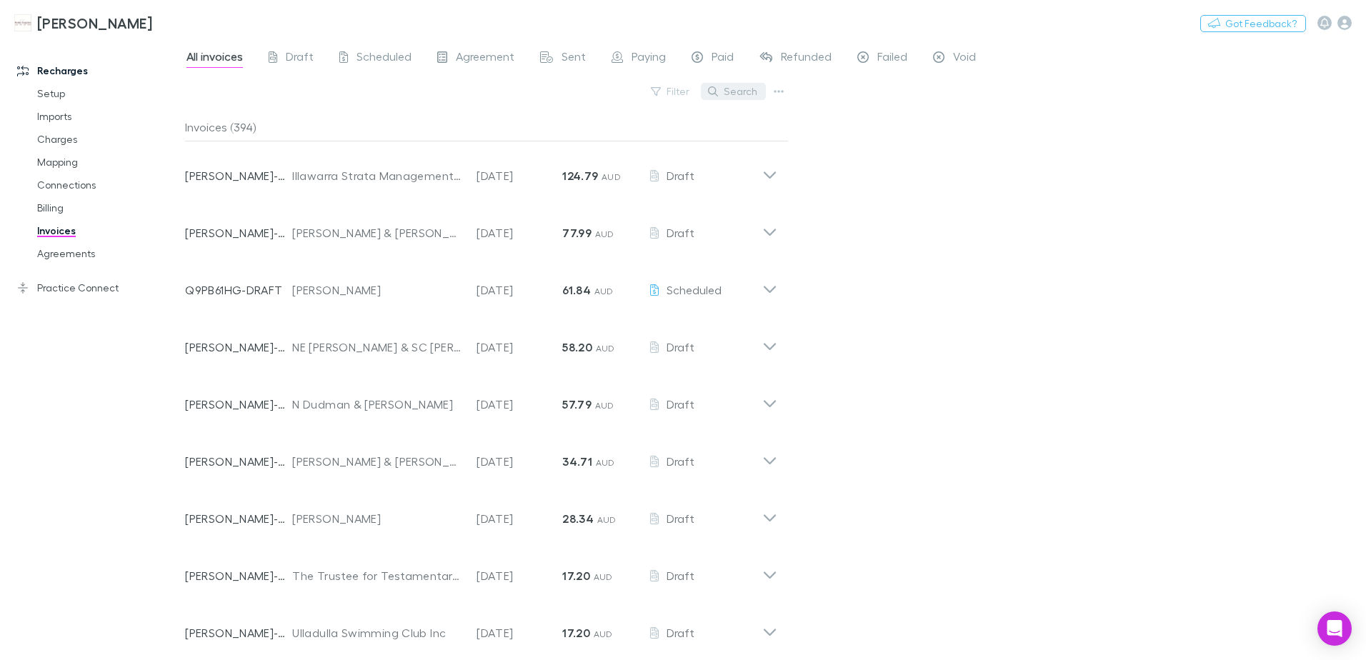
click at [739, 89] on button "Search" at bounding box center [733, 91] width 65 height 17
click at [57, 252] on link "Agreements" at bounding box center [108, 253] width 170 height 23
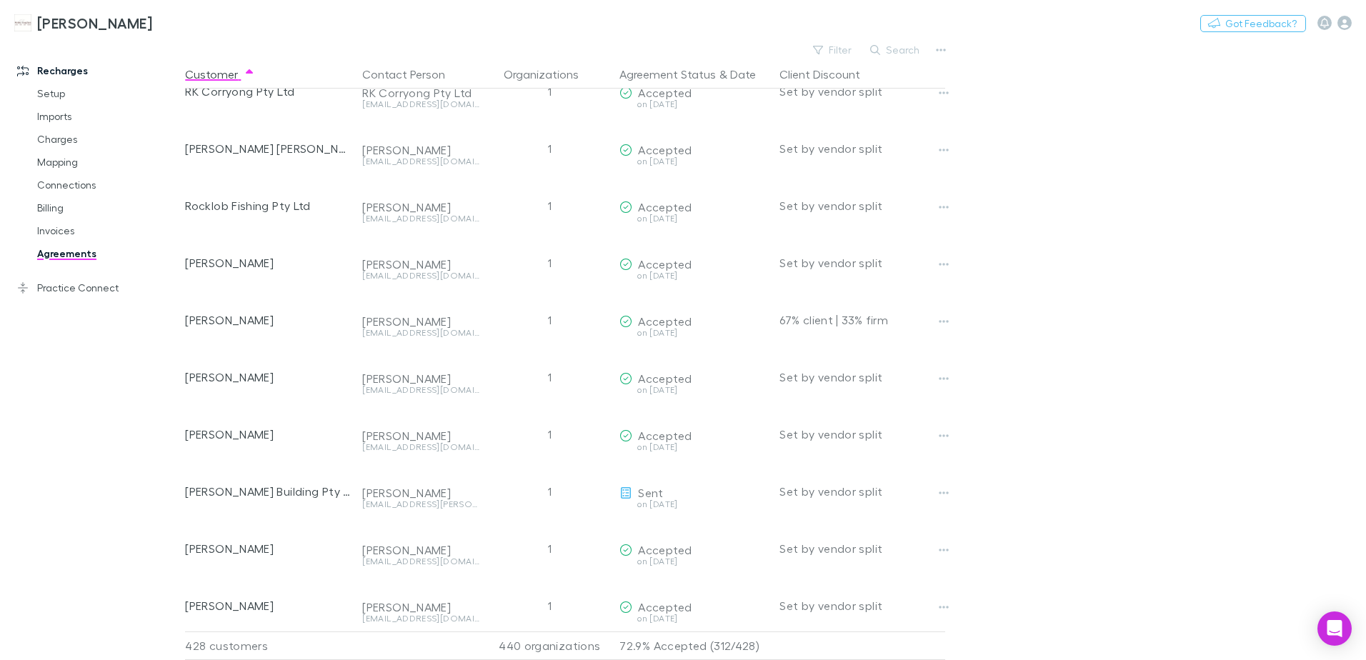
scroll to position [18324, 0]
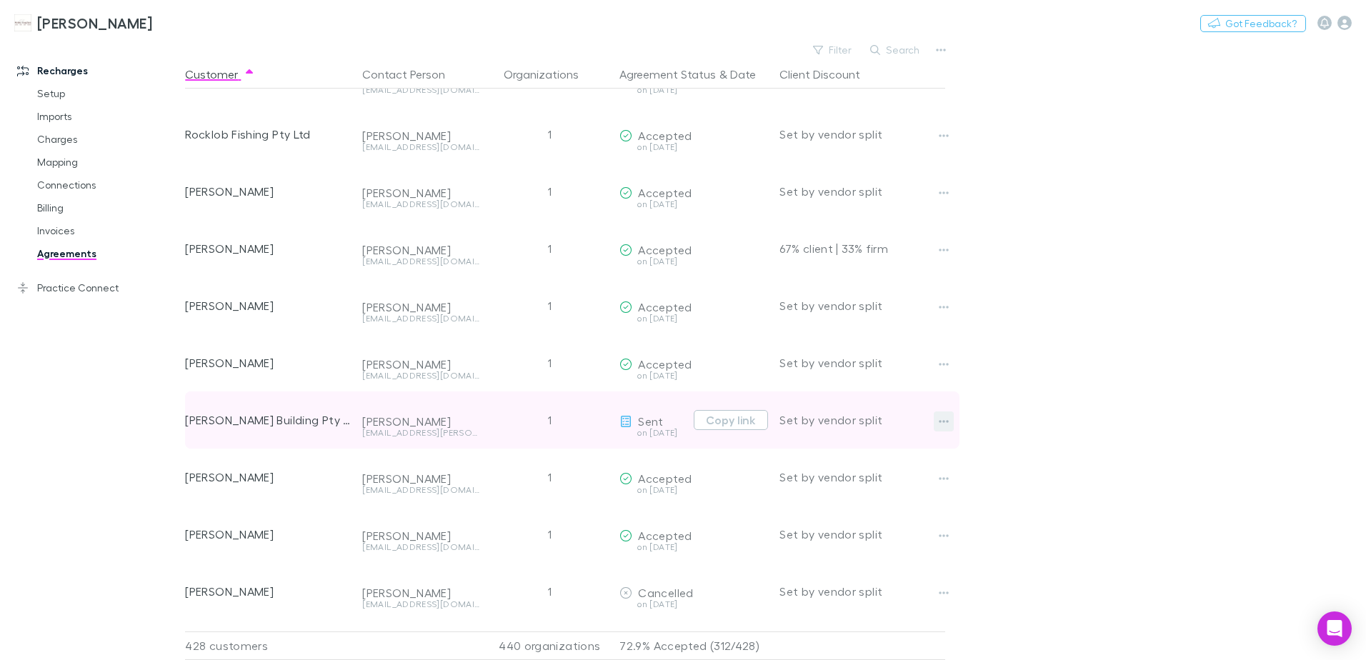
click at [943, 419] on icon "button" at bounding box center [943, 421] width 10 height 11
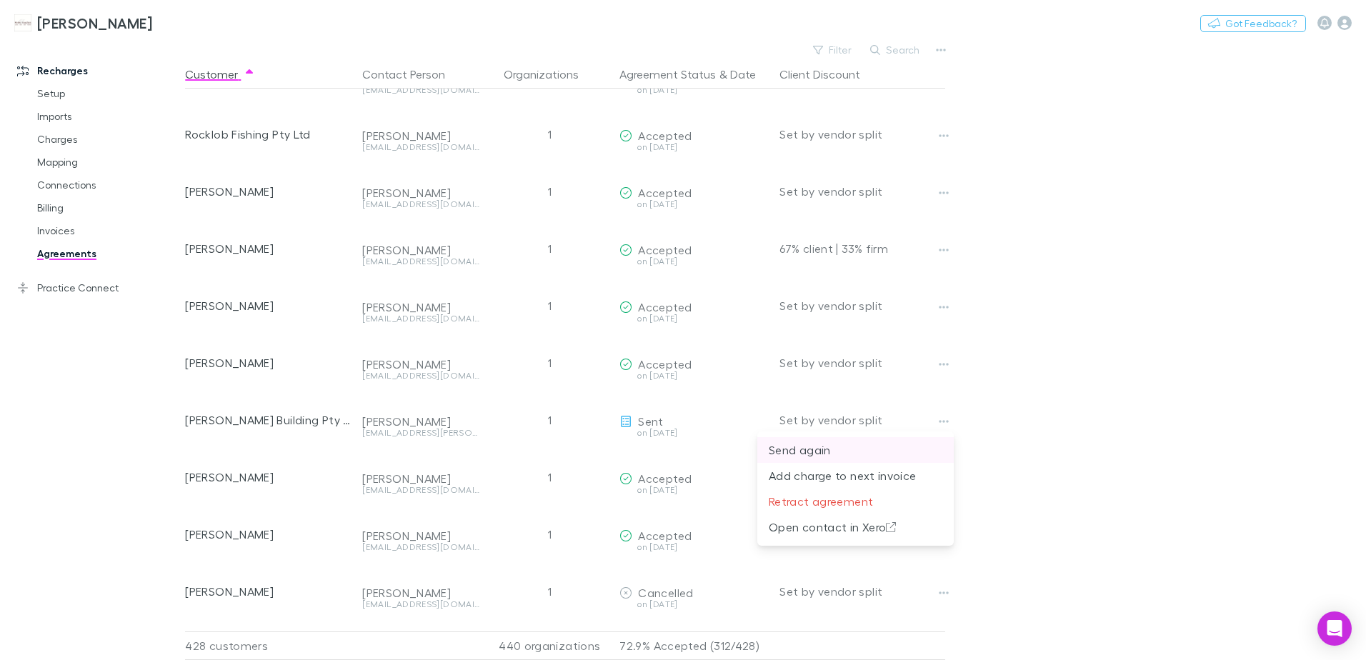
click at [820, 449] on p "Send again" at bounding box center [855, 449] width 174 height 17
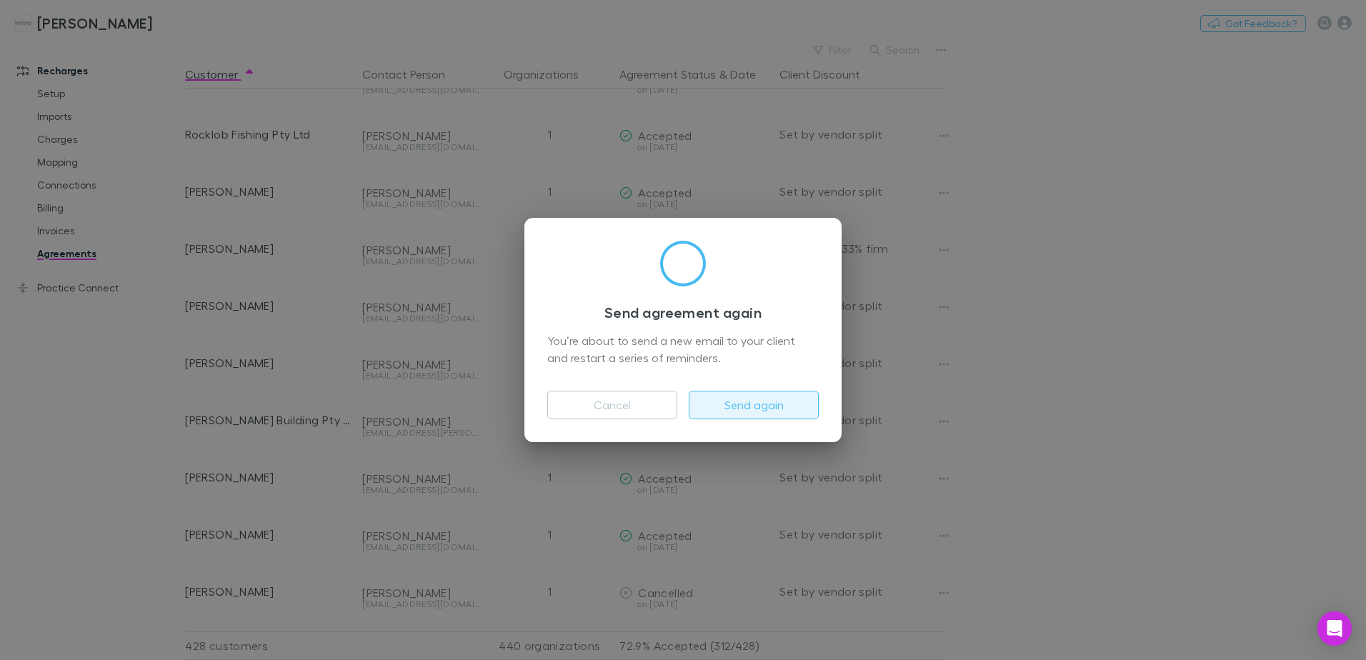
click at [760, 409] on button "Send again" at bounding box center [754, 405] width 130 height 29
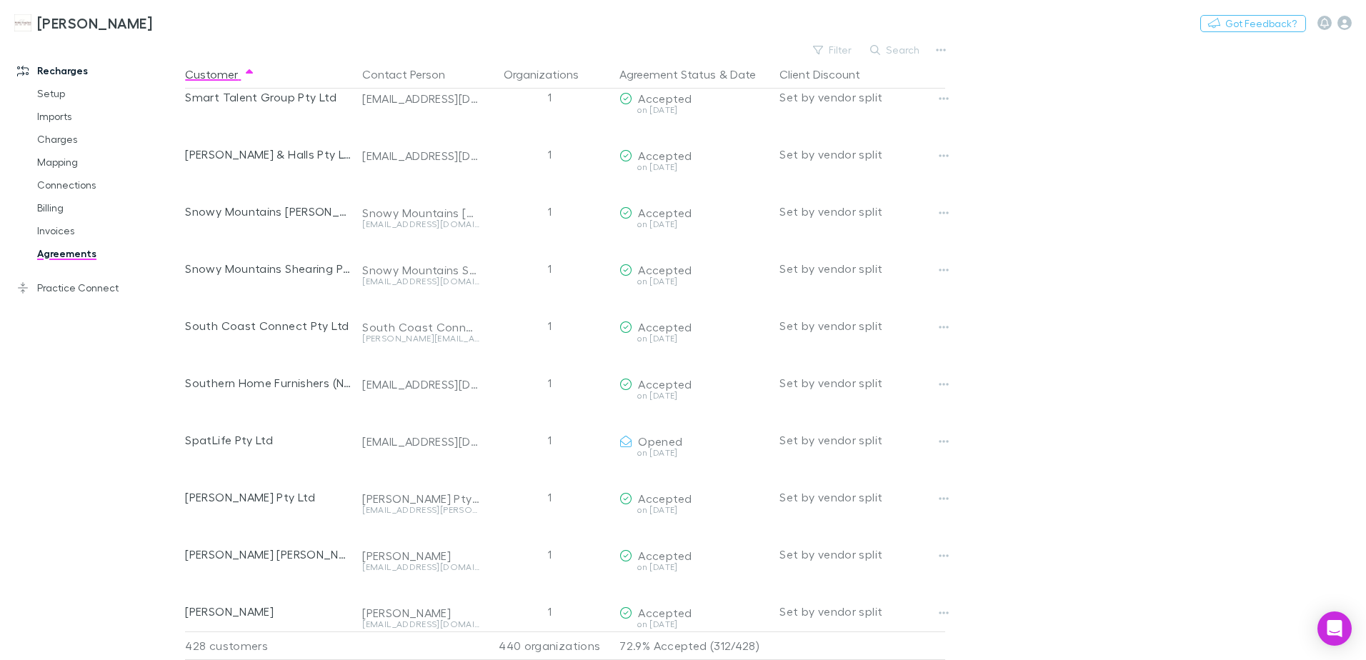
scroll to position [20681, 0]
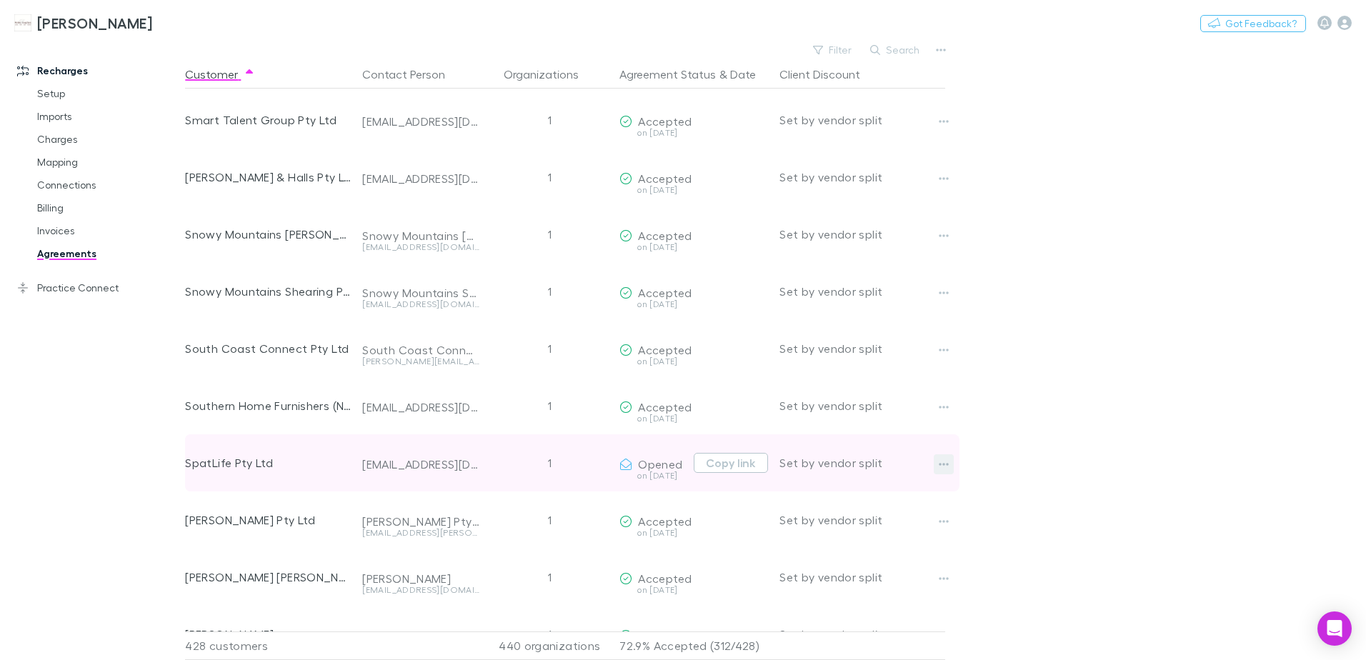
click at [939, 464] on icon "button" at bounding box center [944, 464] width 10 height 3
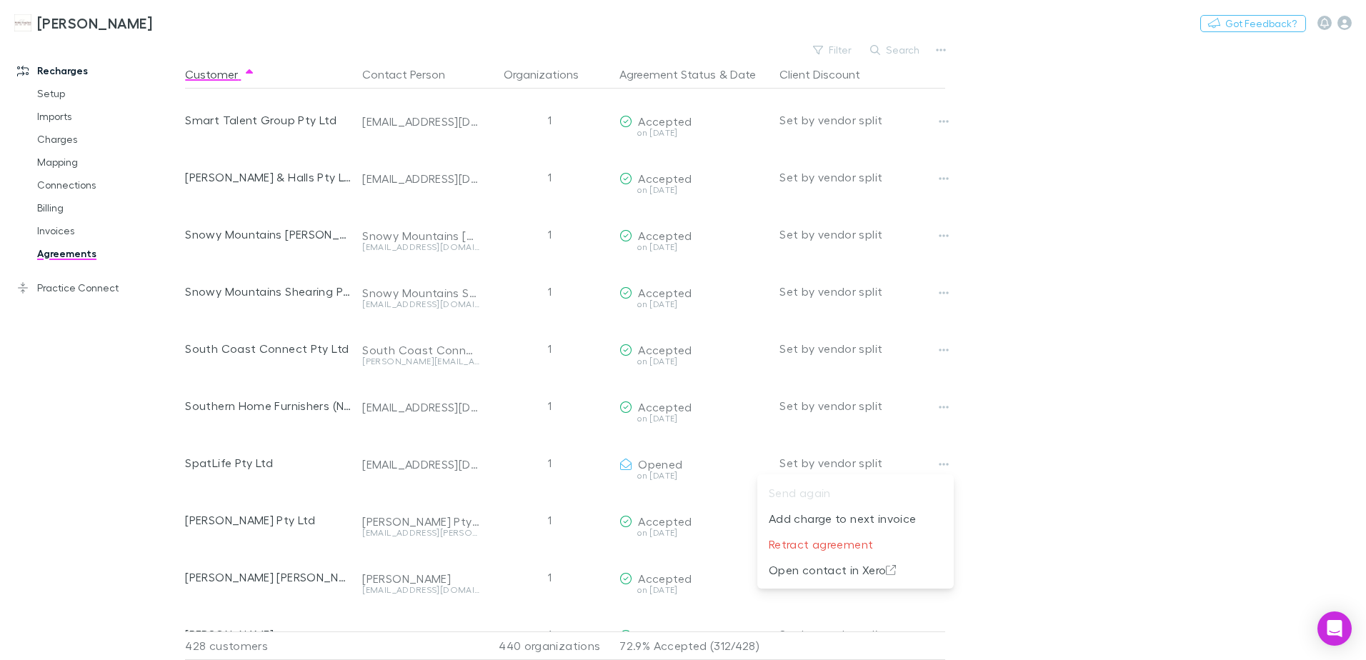
click at [1091, 363] on div at bounding box center [683, 330] width 1366 height 660
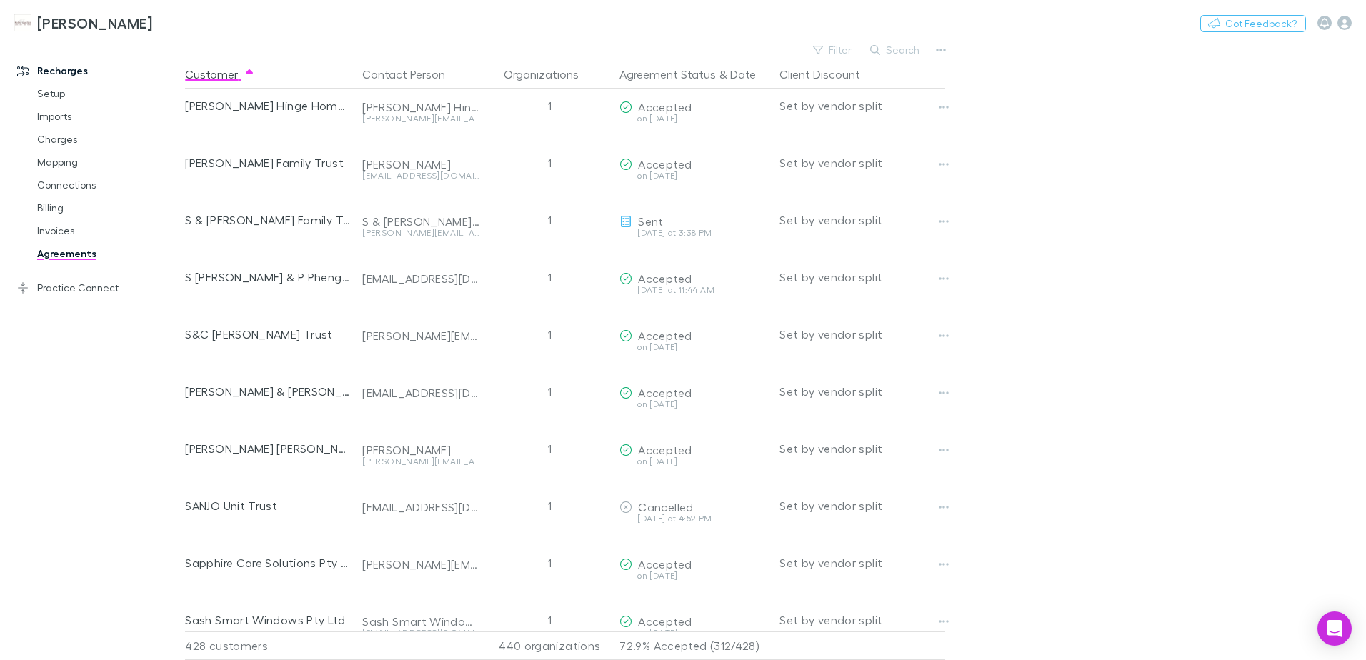
scroll to position [18638, 0]
